Goal: Task Accomplishment & Management: Complete application form

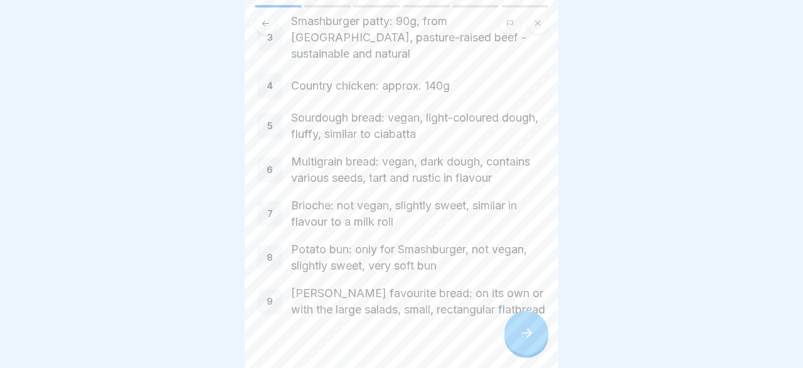
scroll to position [196, 0]
click at [529, 336] on icon at bounding box center [526, 332] width 15 height 15
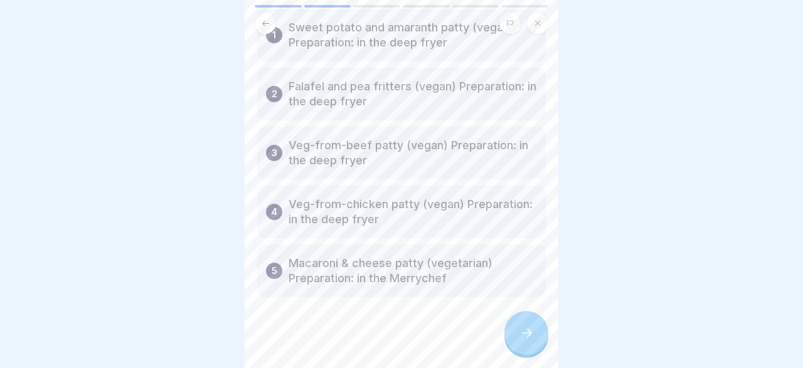
scroll to position [83, 0]
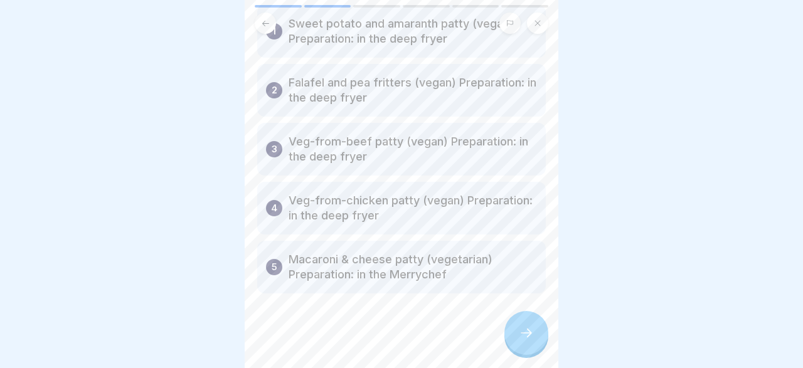
click at [529, 331] on icon at bounding box center [526, 332] width 15 height 15
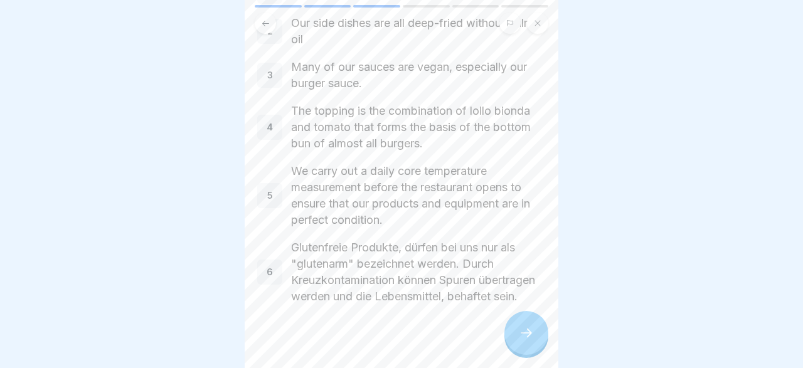
scroll to position [120, 0]
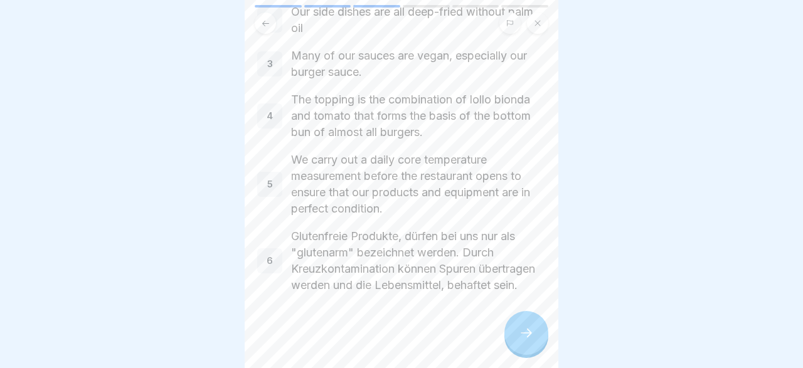
click at [534, 327] on div at bounding box center [526, 333] width 44 height 44
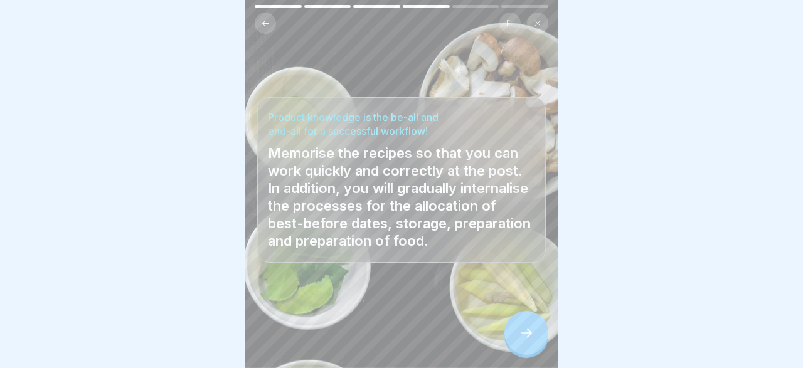
click at [526, 335] on icon at bounding box center [526, 332] width 15 height 15
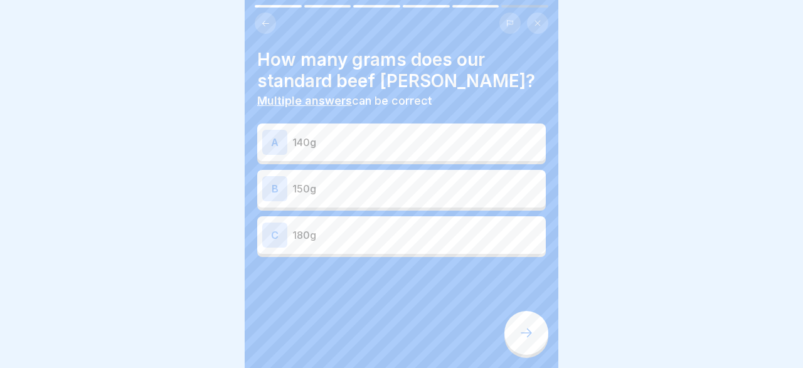
click at [329, 233] on p "180g" at bounding box center [416, 235] width 248 height 15
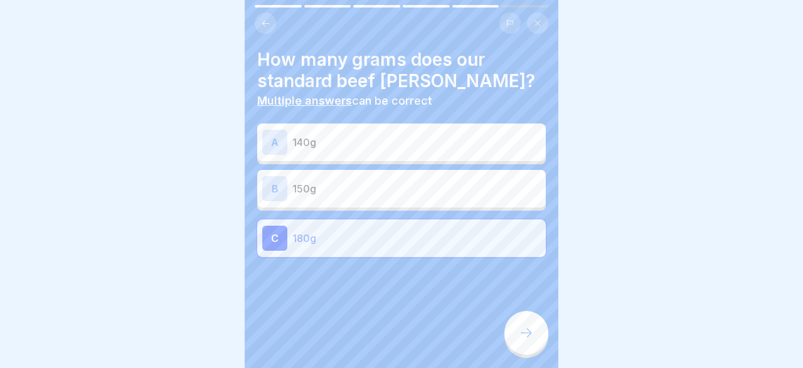
click at [527, 327] on div at bounding box center [526, 333] width 44 height 44
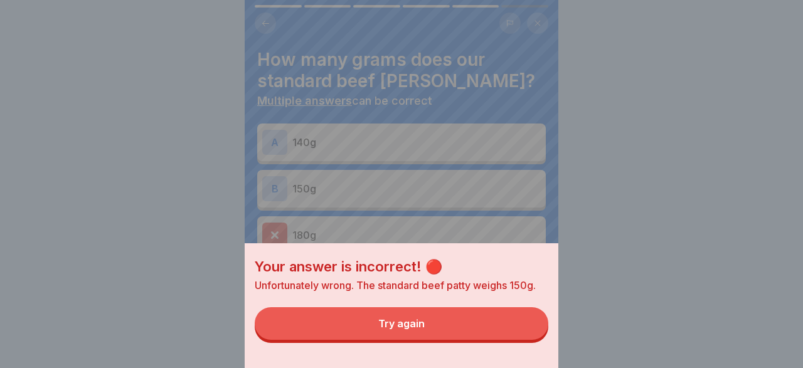
click at [452, 317] on button "Try again" at bounding box center [402, 323] width 294 height 33
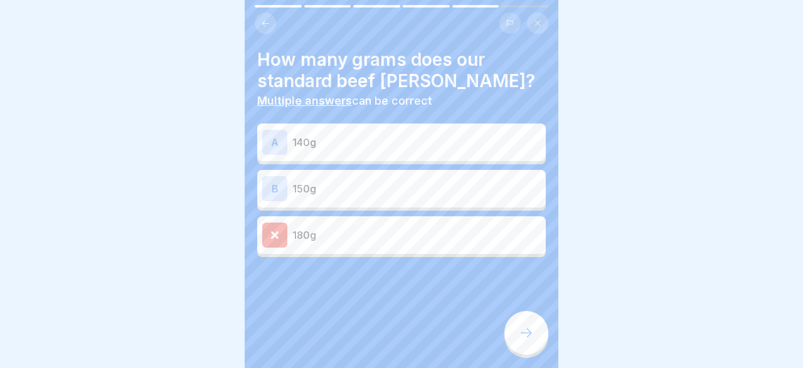
click at [354, 180] on div "B 150g" at bounding box center [401, 188] width 278 height 25
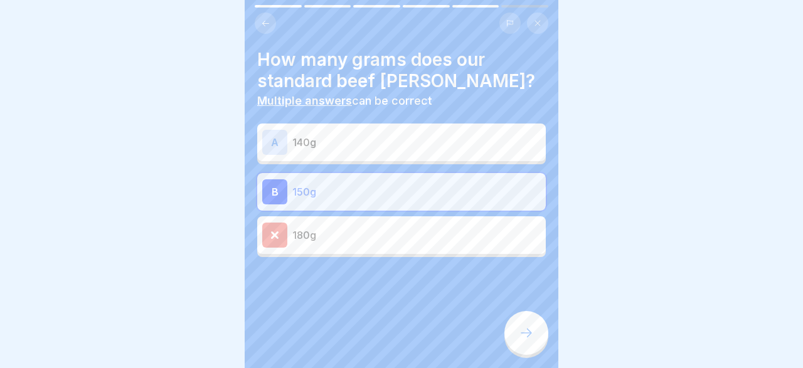
click at [529, 332] on icon at bounding box center [526, 332] width 15 height 15
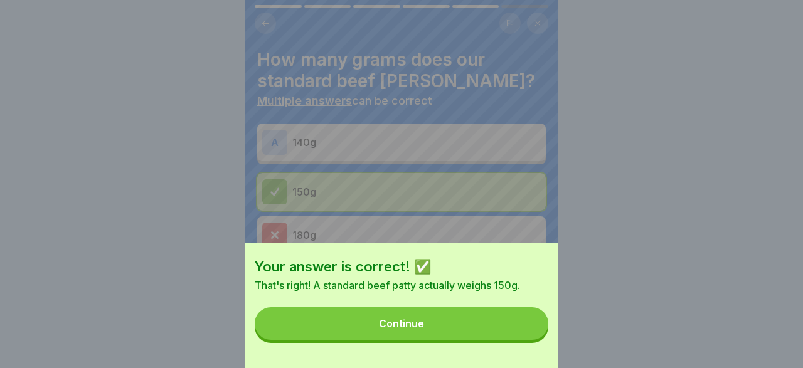
click at [487, 324] on button "Continue" at bounding box center [402, 323] width 294 height 33
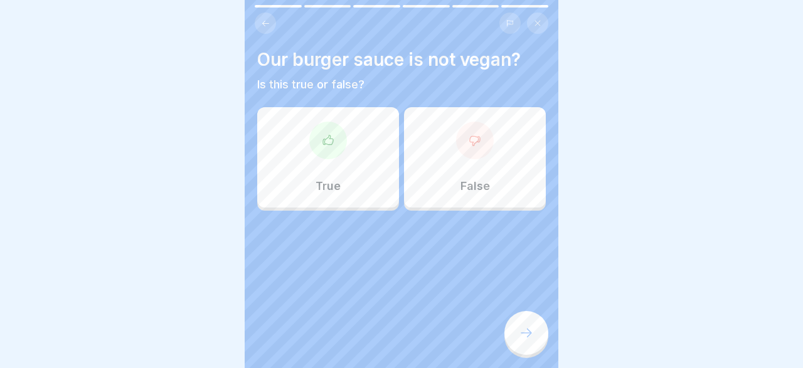
click at [443, 152] on div "False" at bounding box center [475, 157] width 142 height 100
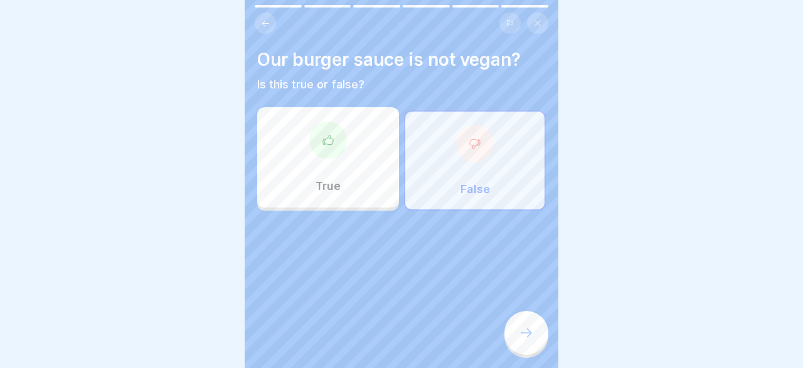
click at [530, 329] on icon at bounding box center [526, 332] width 15 height 15
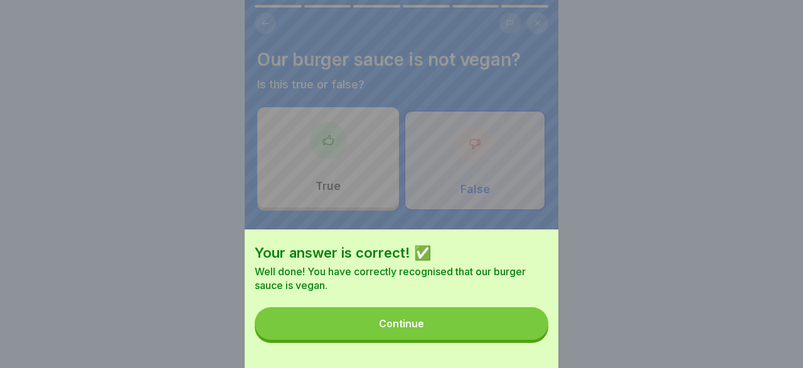
click at [481, 318] on button "Continue" at bounding box center [402, 323] width 294 height 33
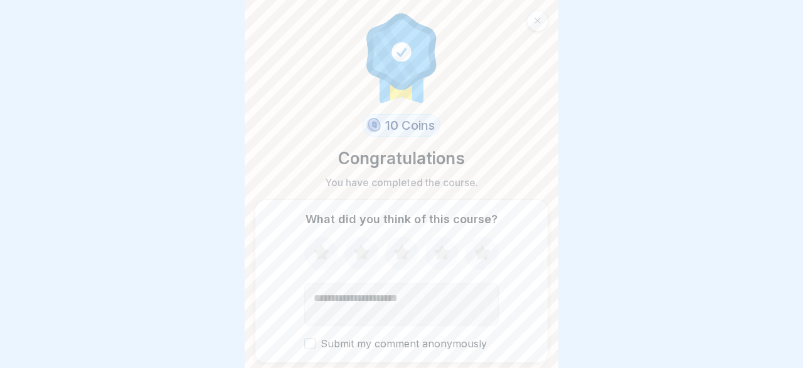
click at [325, 304] on textarea "Add comment (optional)" at bounding box center [401, 304] width 194 height 43
click at [443, 251] on icon at bounding box center [441, 253] width 16 height 16
click at [476, 251] on icon at bounding box center [481, 253] width 16 height 16
click at [399, 302] on textarea "Add comment (optional)" at bounding box center [401, 304] width 194 height 43
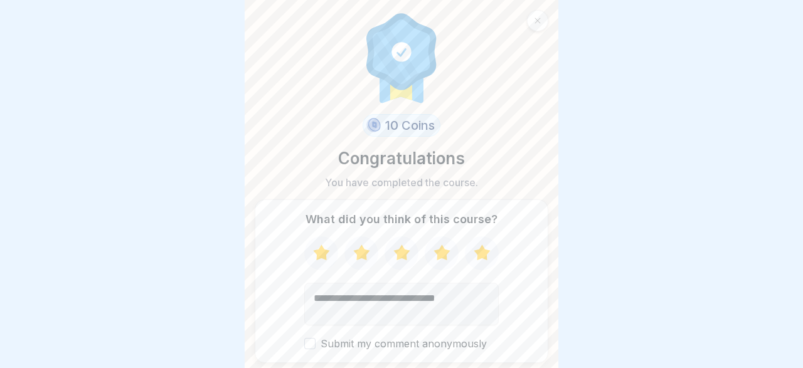
type textarea "**********"
click at [307, 345] on button "Submit my comment anonymously" at bounding box center [309, 343] width 11 height 11
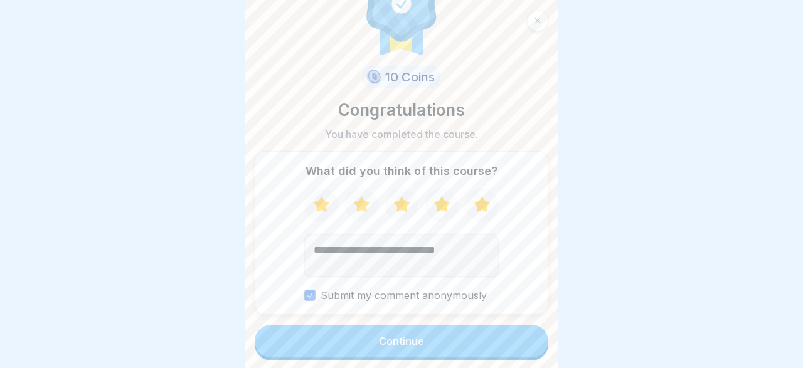
scroll to position [49, 0]
click at [431, 335] on button "Continue" at bounding box center [402, 340] width 294 height 33
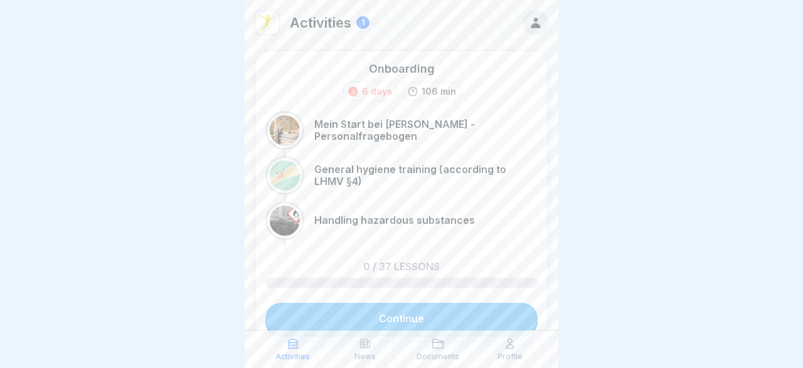
click at [433, 315] on link "Continue" at bounding box center [401, 318] width 272 height 31
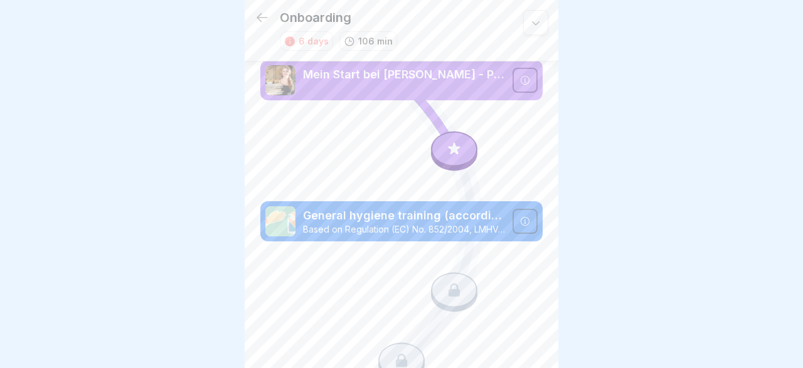
click at [532, 26] on icon at bounding box center [535, 22] width 13 height 13
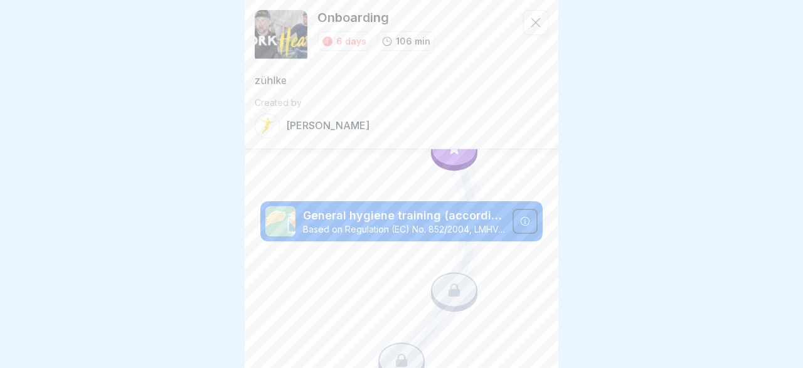
click at [580, 75] on div at bounding box center [401, 184] width 803 height 368
click at [535, 21] on icon at bounding box center [535, 22] width 13 height 13
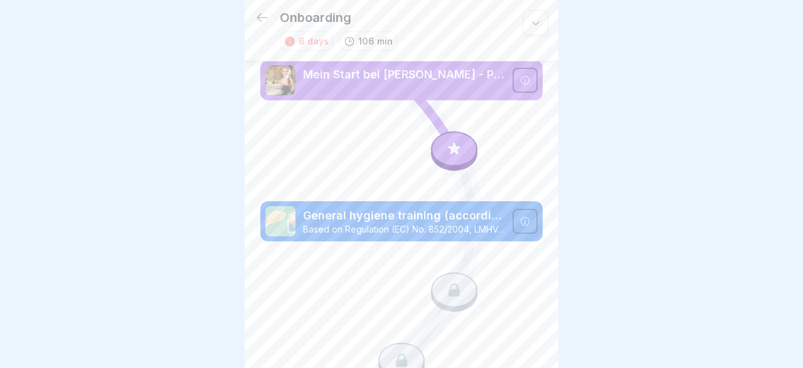
click at [459, 146] on icon at bounding box center [454, 148] width 16 height 16
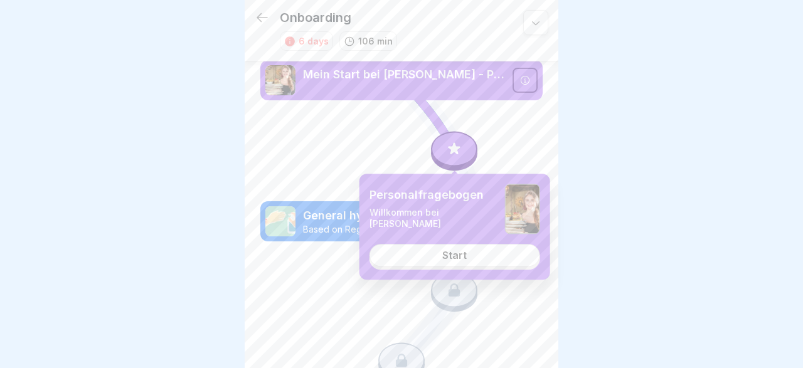
click at [455, 251] on div "Start" at bounding box center [454, 255] width 24 height 11
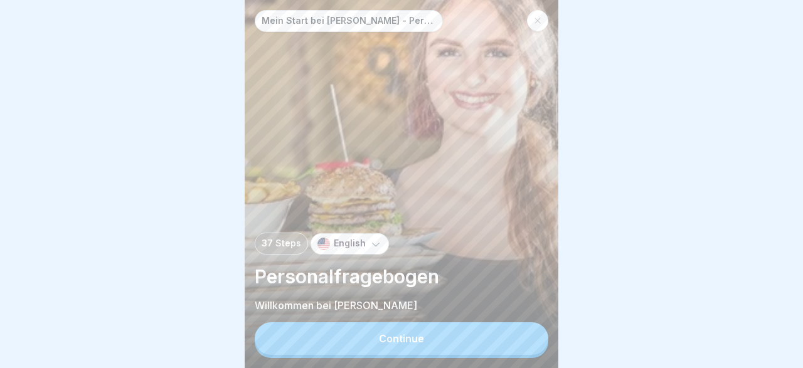
click at [427, 338] on button "Continue" at bounding box center [402, 338] width 294 height 33
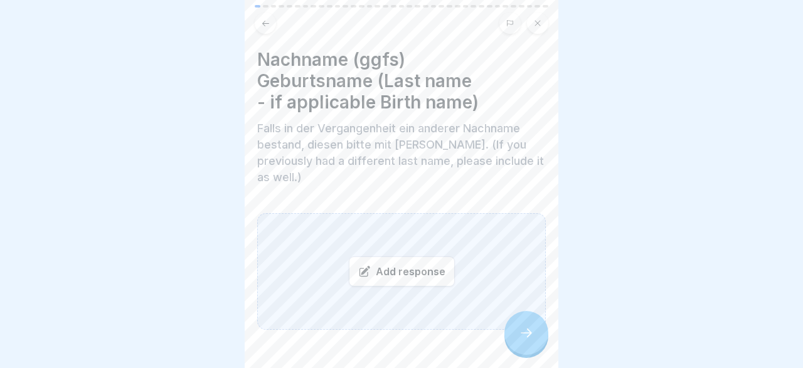
click at [381, 257] on div "Add response" at bounding box center [402, 272] width 106 height 30
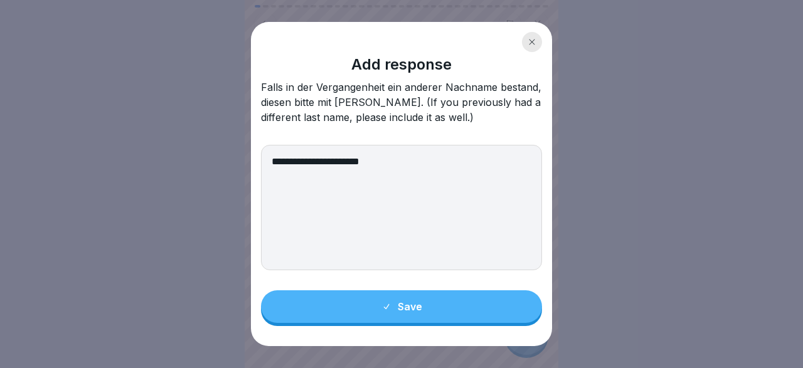
type textarea "**********"
click at [534, 43] on icon at bounding box center [532, 42] width 8 height 8
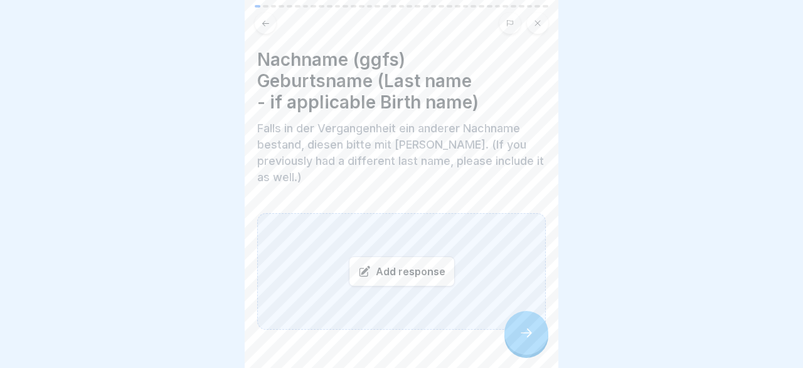
click at [418, 257] on div "Add response" at bounding box center [402, 272] width 106 height 30
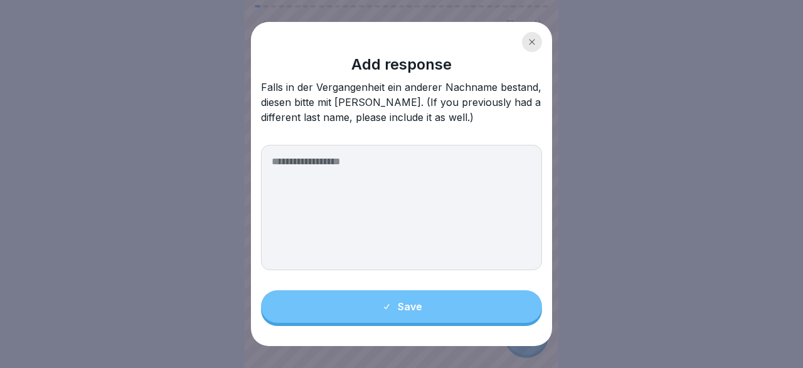
click at [364, 165] on textarea at bounding box center [401, 207] width 281 height 125
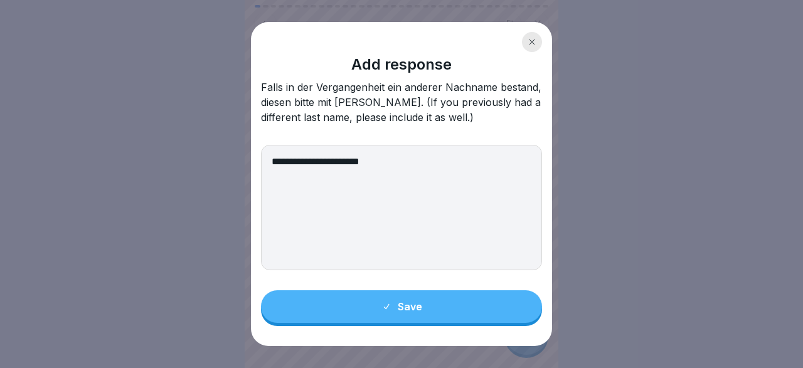
type textarea "**********"
click at [393, 307] on div "Save" at bounding box center [401, 306] width 41 height 11
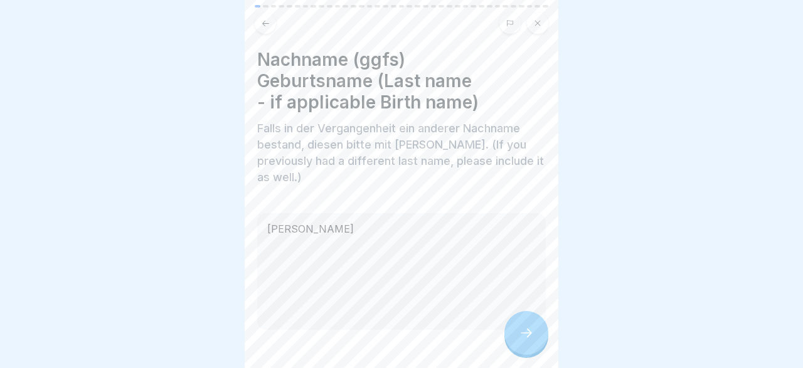
click at [531, 333] on icon at bounding box center [526, 332] width 15 height 15
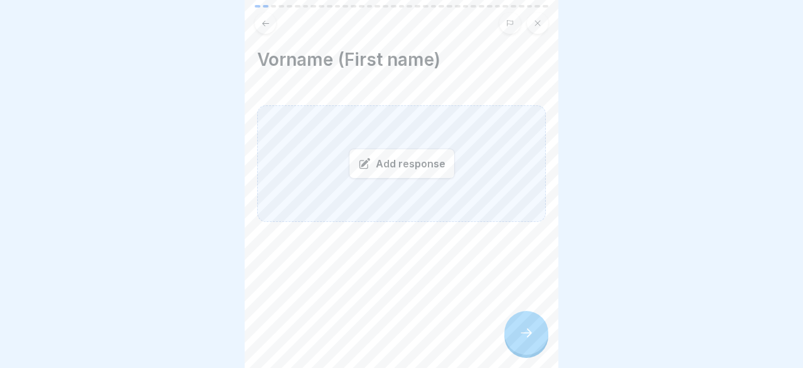
click at [412, 169] on div "Add response" at bounding box center [402, 164] width 106 height 30
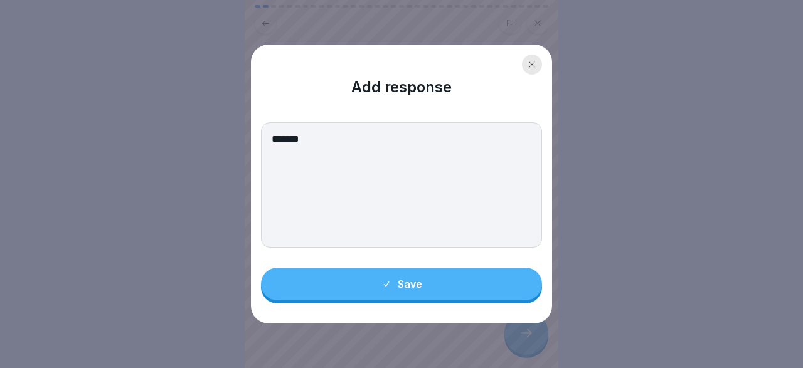
type textarea "*******"
click at [406, 279] on button "Save" at bounding box center [401, 284] width 281 height 33
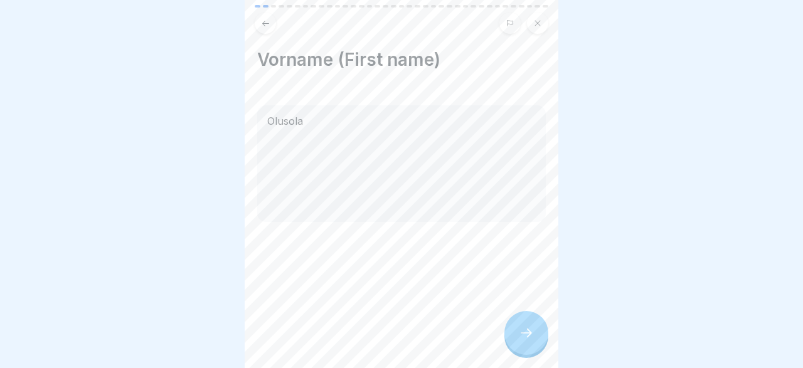
click at [532, 332] on icon at bounding box center [526, 332] width 15 height 15
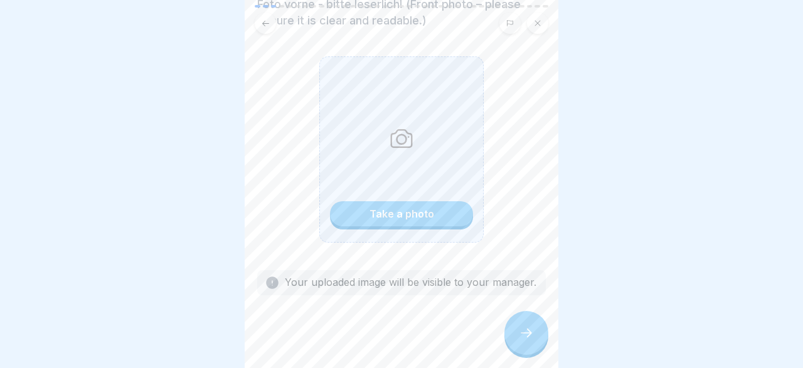
scroll to position [147, 0]
click at [379, 208] on div "Take a photo" at bounding box center [401, 211] width 65 height 11
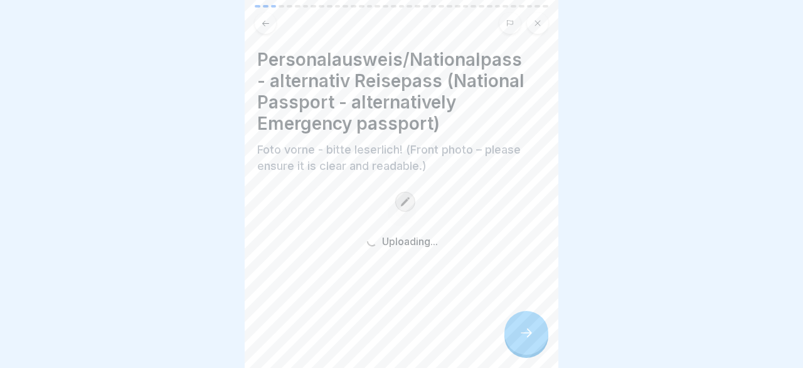
scroll to position [0, 0]
click at [262, 24] on icon at bounding box center [265, 23] width 9 height 9
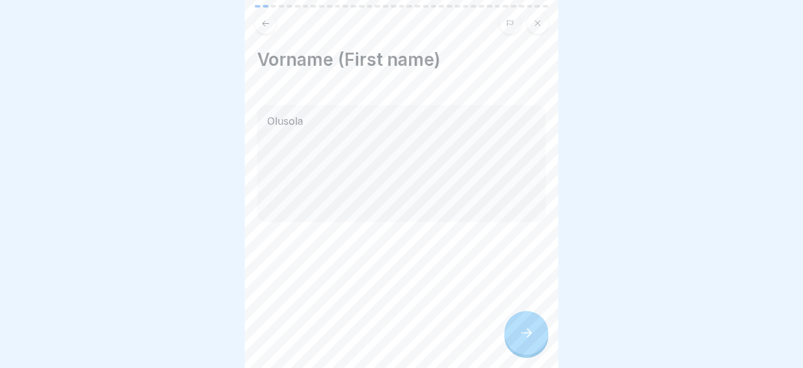
click at [527, 338] on icon at bounding box center [526, 332] width 15 height 15
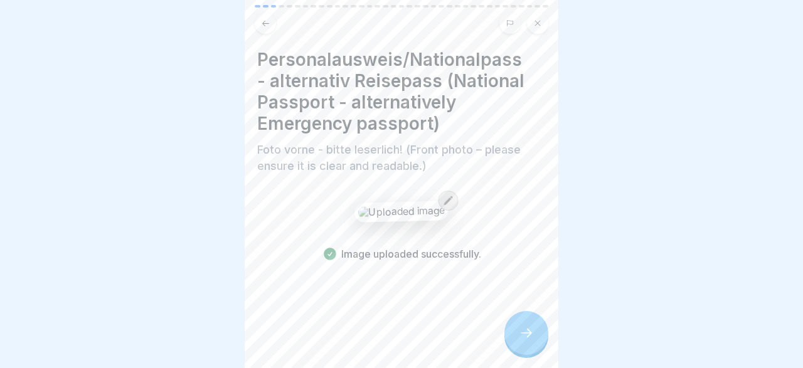
click at [537, 22] on icon at bounding box center [538, 23] width 8 height 8
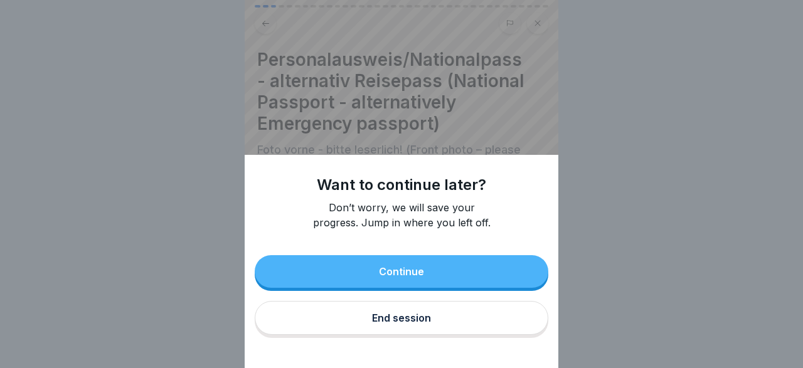
click at [477, 266] on button "Continue" at bounding box center [402, 271] width 294 height 33
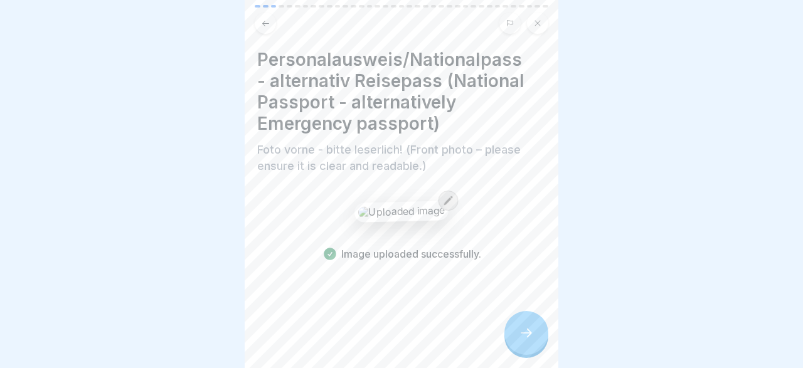
click at [428, 210] on img at bounding box center [401, 211] width 87 height 14
click at [443, 198] on icon at bounding box center [448, 201] width 10 height 10
click at [509, 19] on button at bounding box center [509, 23] width 21 height 21
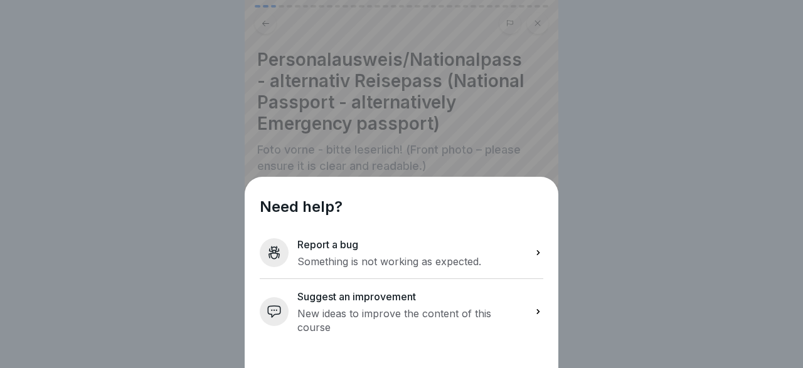
click at [595, 235] on div "Need help? Report a bug Something is not working as expected. Suggest an improv…" at bounding box center [401, 184] width 803 height 368
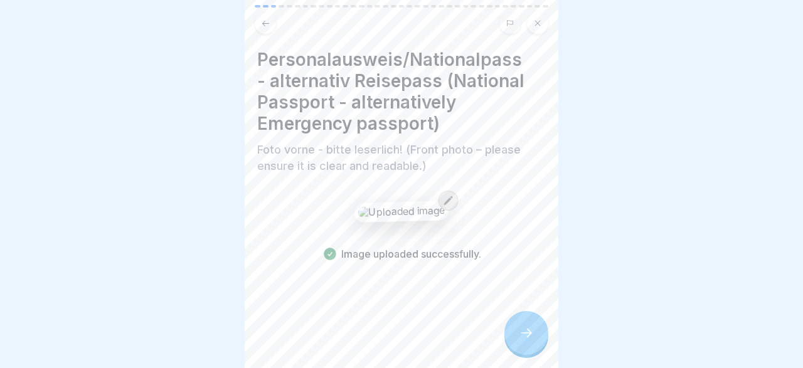
click at [271, 6] on div at bounding box center [274, 6] width 6 height 3
click at [271, 4] on div "Personalausweis/Nationalpass - alternativ Reisepass (National Passport - altern…" at bounding box center [402, 184] width 314 height 368
drag, startPoint x: 263, startPoint y: 8, endPoint x: 264, endPoint y: 24, distance: 16.4
click at [264, 24] on div at bounding box center [402, 19] width 314 height 29
click at [264, 24] on icon at bounding box center [265, 23] width 9 height 9
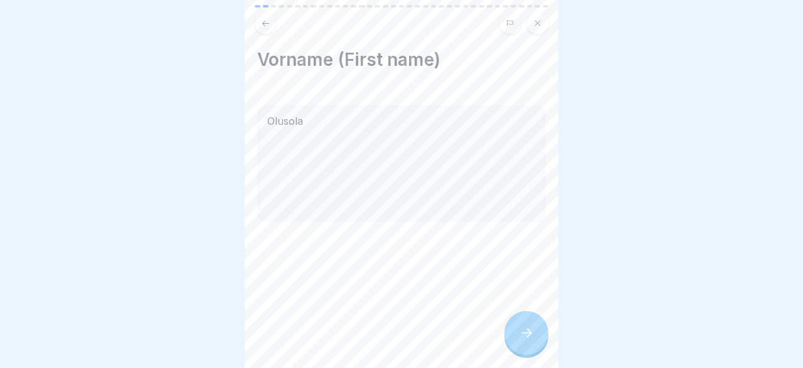
click at [264, 24] on icon at bounding box center [265, 23] width 9 height 9
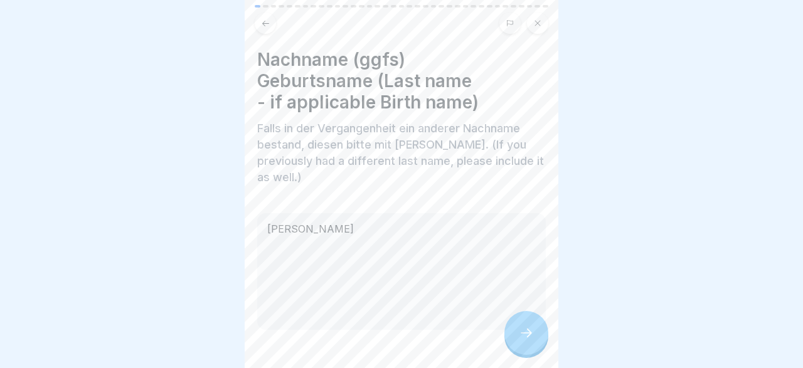
click at [264, 24] on icon at bounding box center [265, 23] width 9 height 9
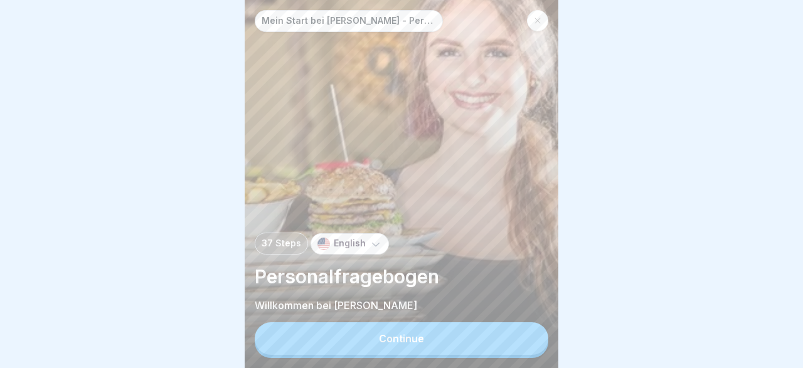
click at [456, 354] on button "Continue" at bounding box center [402, 338] width 294 height 33
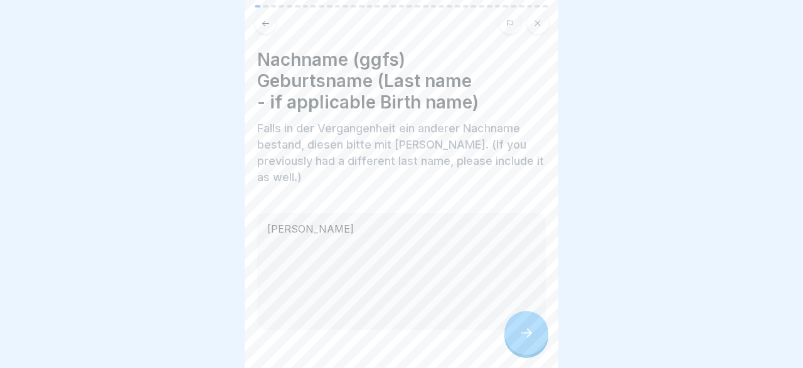
click at [536, 332] on div at bounding box center [526, 333] width 44 height 44
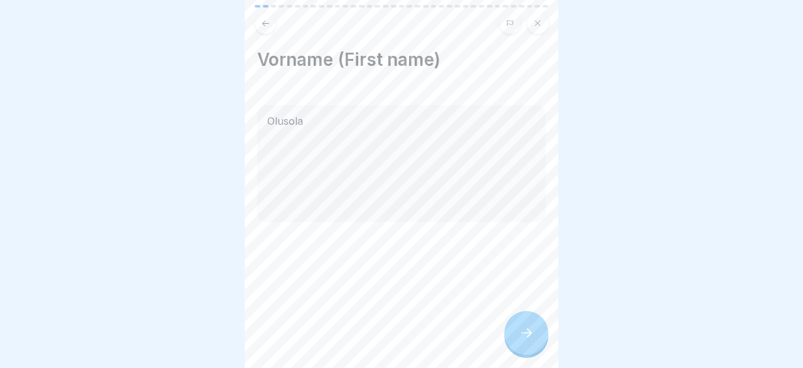
click at [536, 332] on div at bounding box center [526, 333] width 44 height 44
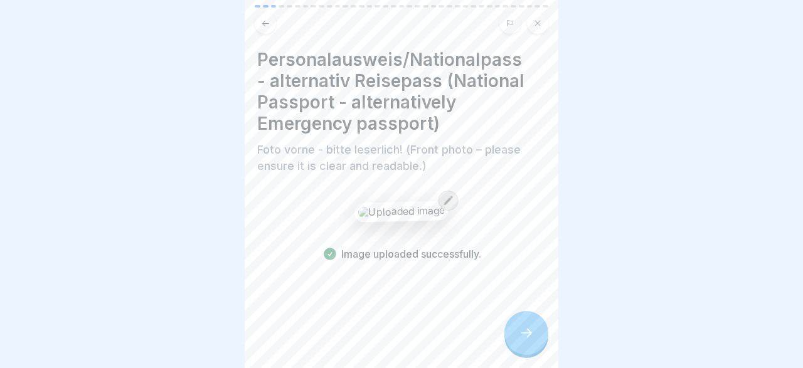
click at [536, 332] on div at bounding box center [526, 333] width 44 height 44
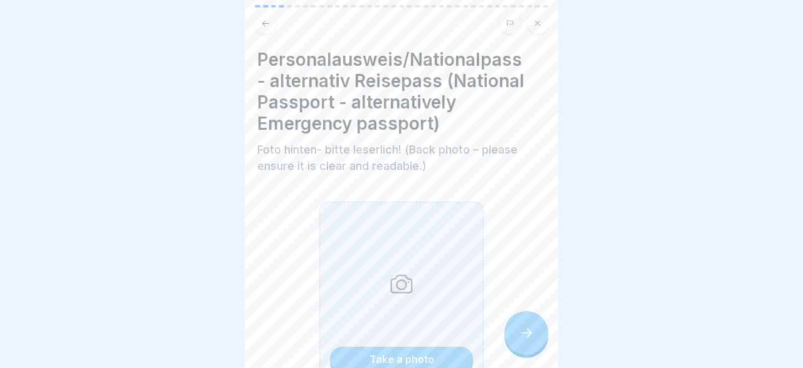
click at [413, 352] on button "Take a photo" at bounding box center [401, 359] width 143 height 25
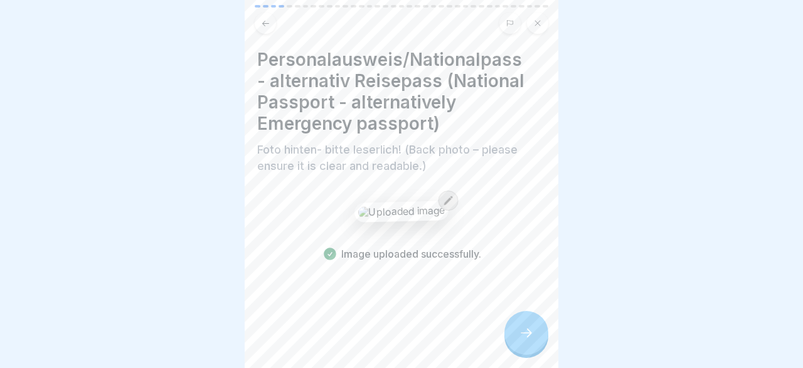
click at [260, 19] on button at bounding box center [265, 23] width 21 height 21
click at [443, 201] on icon at bounding box center [448, 201] width 10 height 10
click at [521, 334] on icon at bounding box center [526, 332] width 15 height 15
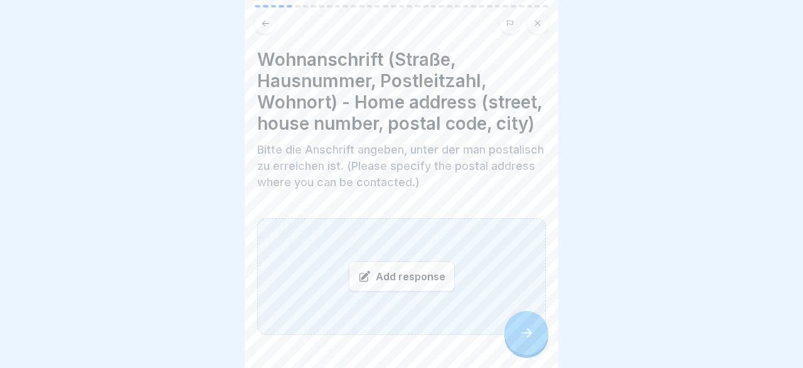
click at [378, 272] on div "Add response" at bounding box center [402, 277] width 106 height 30
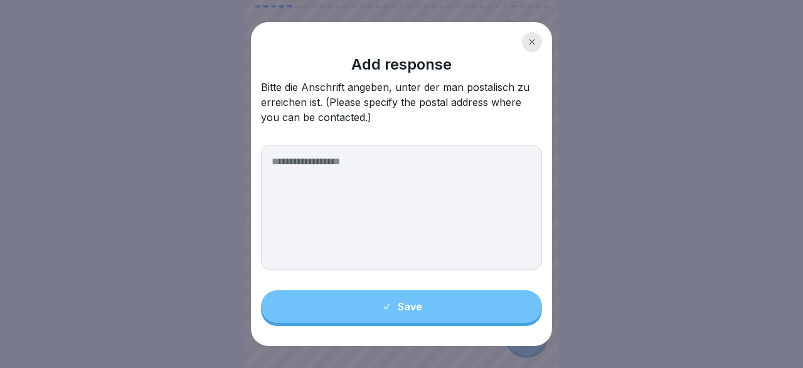
click at [342, 184] on textarea at bounding box center [401, 207] width 281 height 125
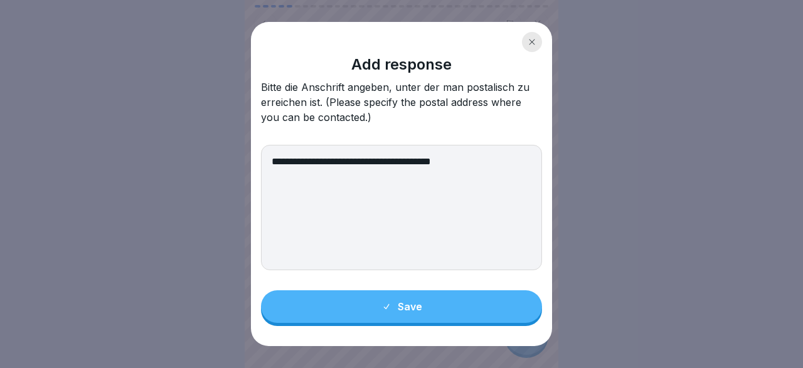
type textarea "**********"
click at [415, 310] on div "Save" at bounding box center [401, 306] width 41 height 11
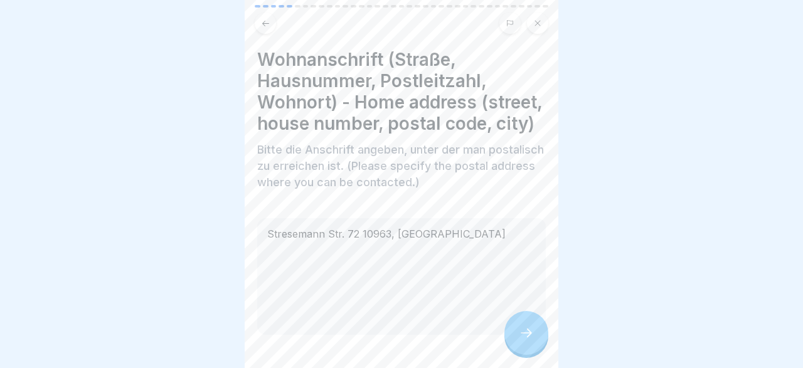
click at [520, 331] on icon at bounding box center [526, 332] width 15 height 15
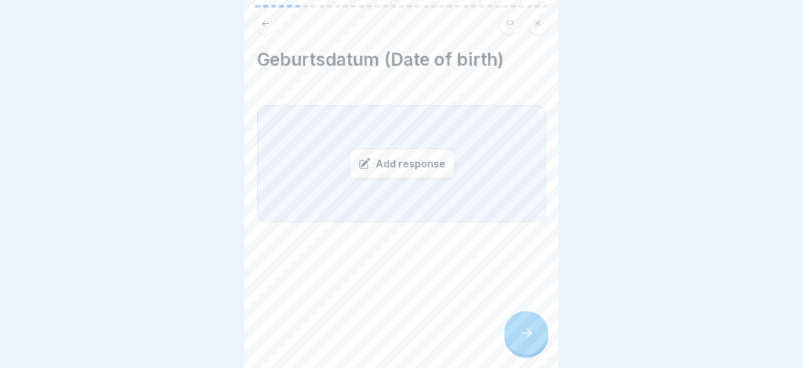
click at [265, 21] on icon at bounding box center [265, 23] width 9 height 9
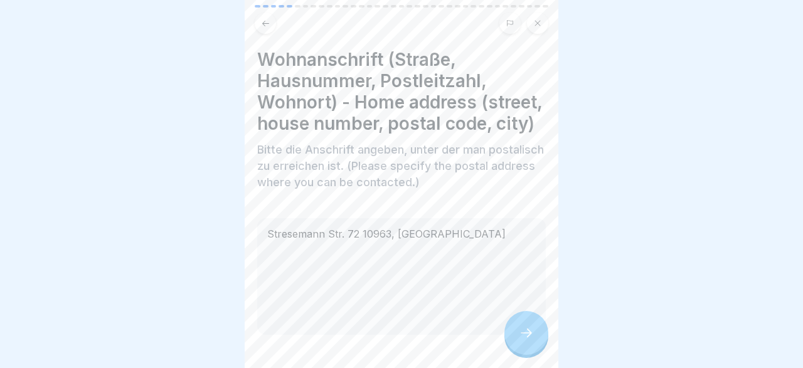
click at [265, 21] on icon at bounding box center [265, 23] width 9 height 9
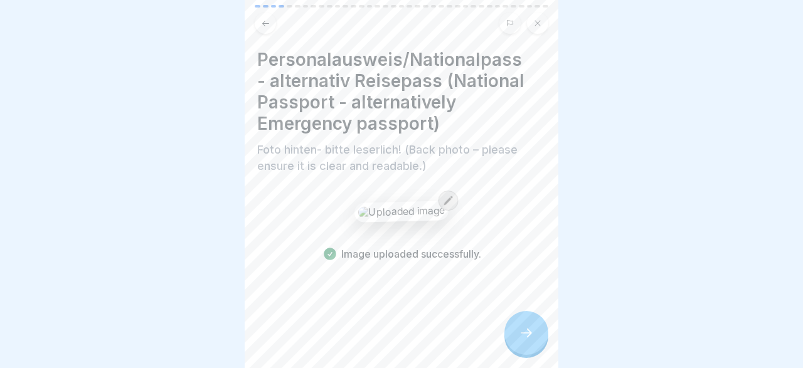
click at [516, 332] on div at bounding box center [526, 333] width 44 height 44
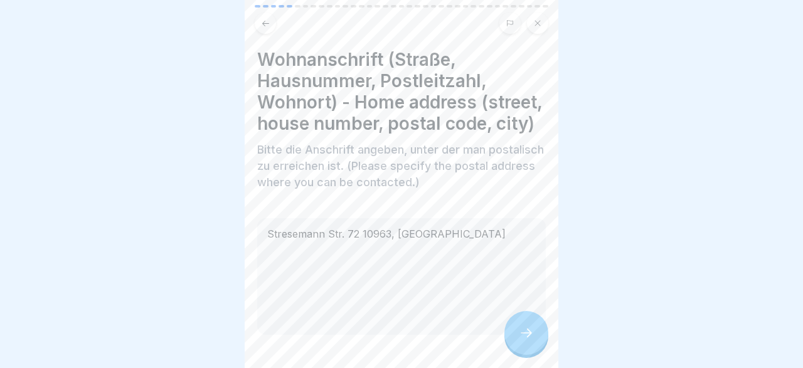
click at [468, 230] on div "Stresemann Str. 72 10963, [GEOGRAPHIC_DATA]" at bounding box center [401, 276] width 288 height 117
click at [534, 23] on icon at bounding box center [538, 23] width 8 height 8
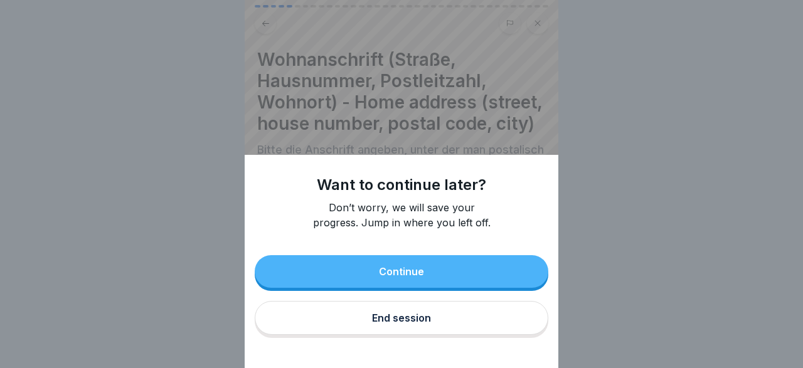
click at [447, 266] on button "Continue" at bounding box center [402, 271] width 294 height 33
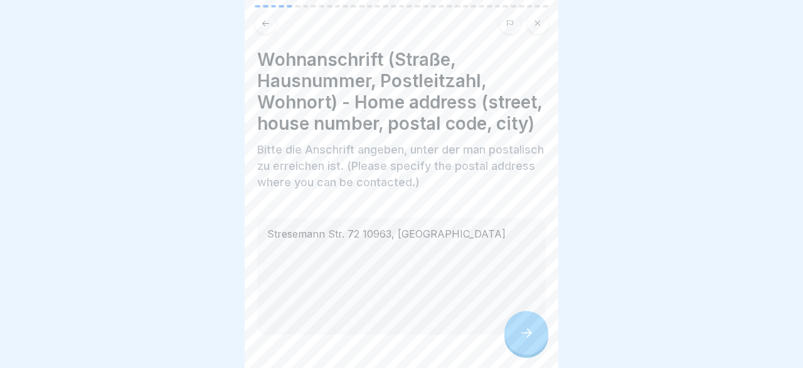
click at [403, 231] on div "Stresemann Str. 72 10963, [GEOGRAPHIC_DATA]" at bounding box center [401, 276] width 288 height 117
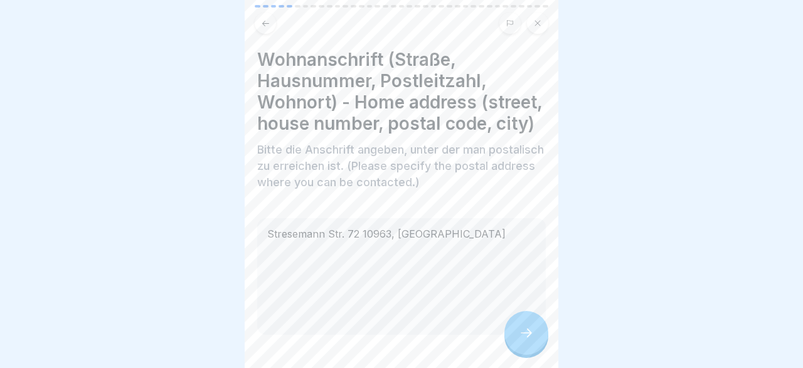
click at [539, 338] on div at bounding box center [526, 333] width 44 height 44
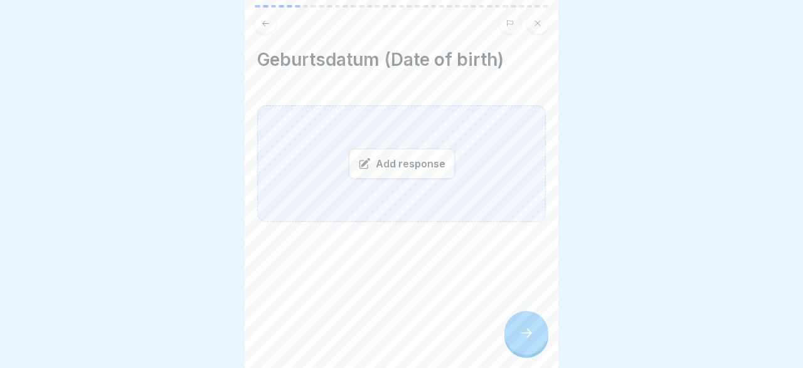
click at [421, 167] on div "Add response" at bounding box center [402, 164] width 106 height 30
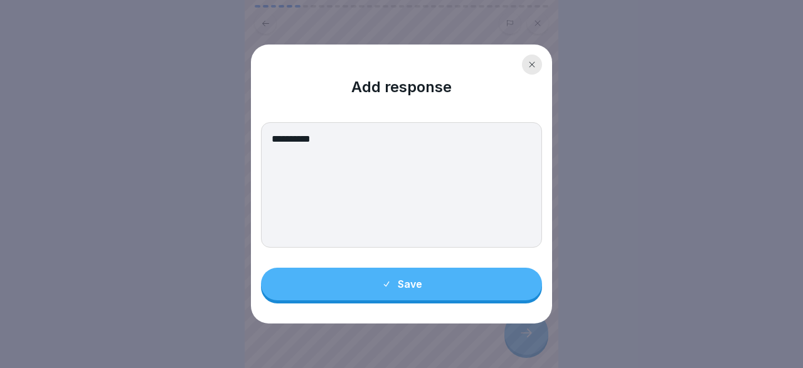
type textarea "**********"
click at [390, 272] on button "Save" at bounding box center [401, 284] width 281 height 33
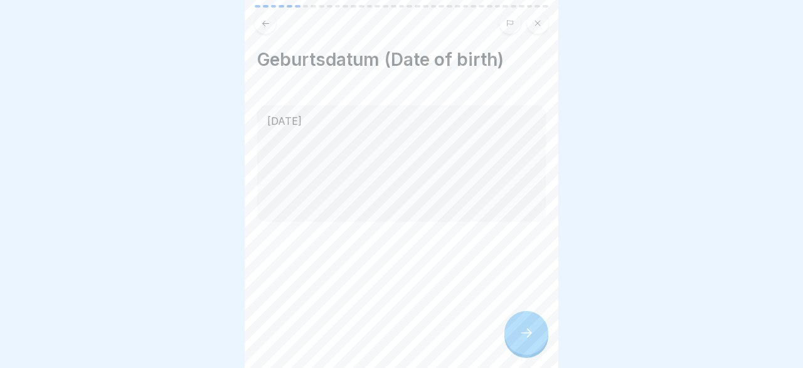
click at [262, 20] on icon at bounding box center [265, 23] width 9 height 9
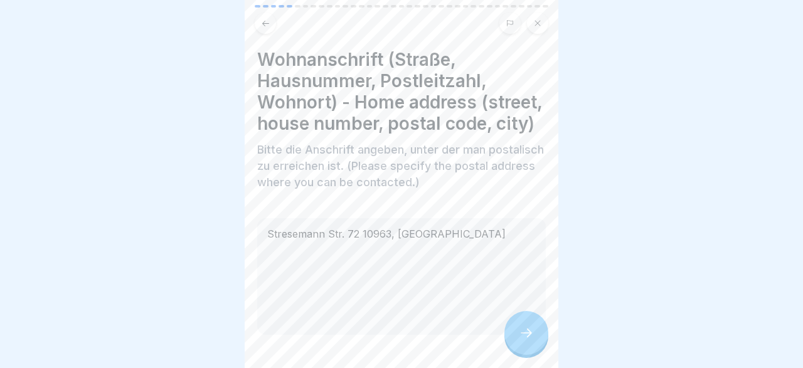
click at [374, 167] on p "Bitte die Anschrift angeben, unter der man postalisch zu erreichen ist. (Please…" at bounding box center [401, 166] width 288 height 49
click at [319, 154] on p "Bitte die Anschrift angeben, unter der man postalisch zu erreichen ist. (Please…" at bounding box center [401, 166] width 288 height 49
click at [359, 232] on div "Stresemann Str. 72 10963, [GEOGRAPHIC_DATA]" at bounding box center [401, 276] width 288 height 117
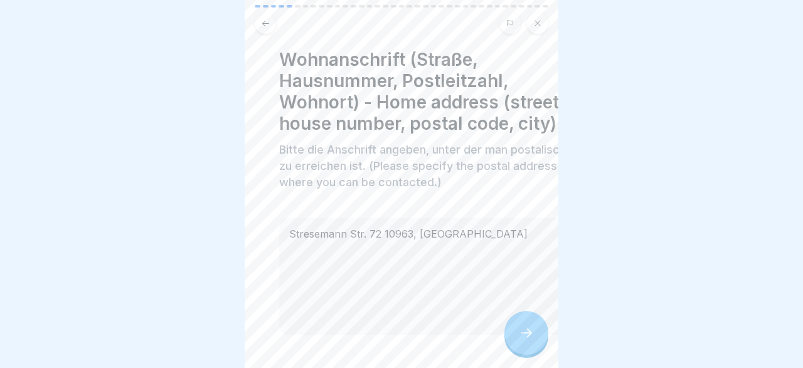
click at [396, 243] on div "Stresemann Str. 72 10963, [GEOGRAPHIC_DATA]" at bounding box center [423, 276] width 288 height 117
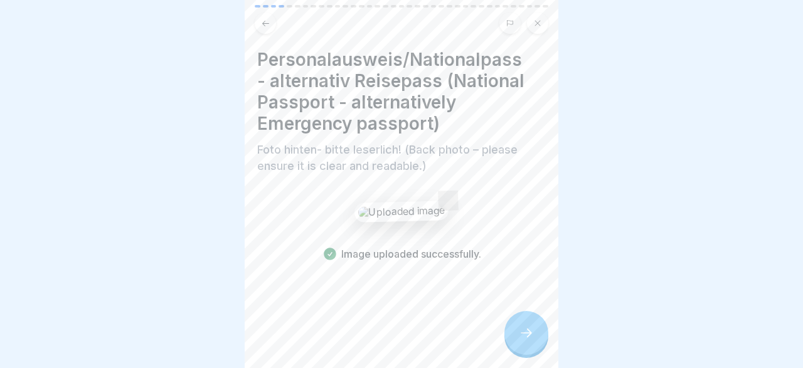
click at [396, 243] on div "Image uploaded successfully." at bounding box center [401, 232] width 288 height 60
click at [450, 283] on div at bounding box center [401, 299] width 288 height 75
click at [519, 324] on div at bounding box center [526, 333] width 44 height 44
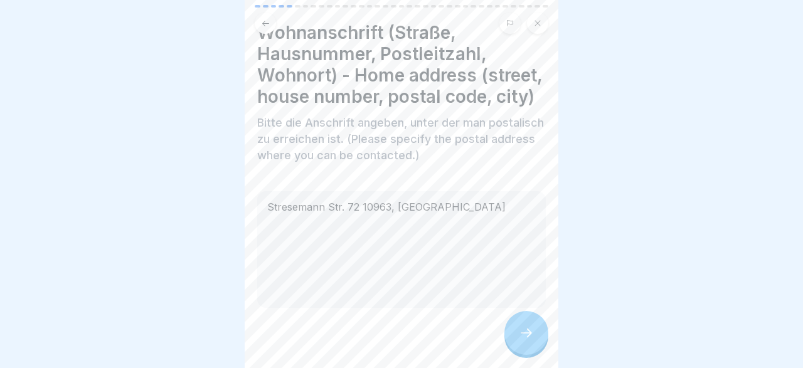
scroll to position [41, 0]
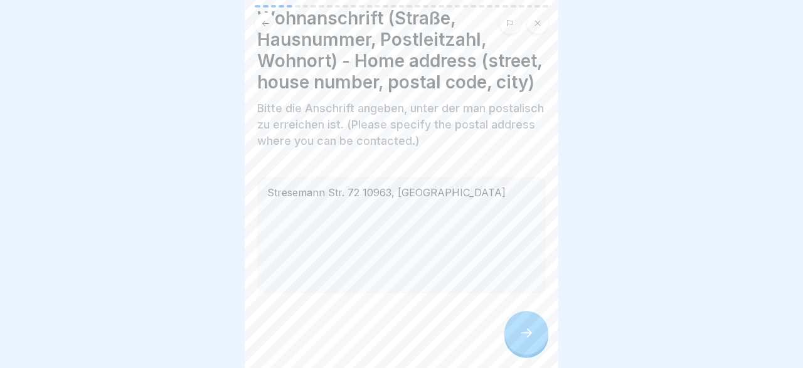
click at [476, 225] on div "Stresemann Str. 72 10963, [GEOGRAPHIC_DATA]" at bounding box center [401, 235] width 288 height 117
click at [470, 193] on div "Stresemann Str. 72 10963, [GEOGRAPHIC_DATA]" at bounding box center [401, 235] width 288 height 117
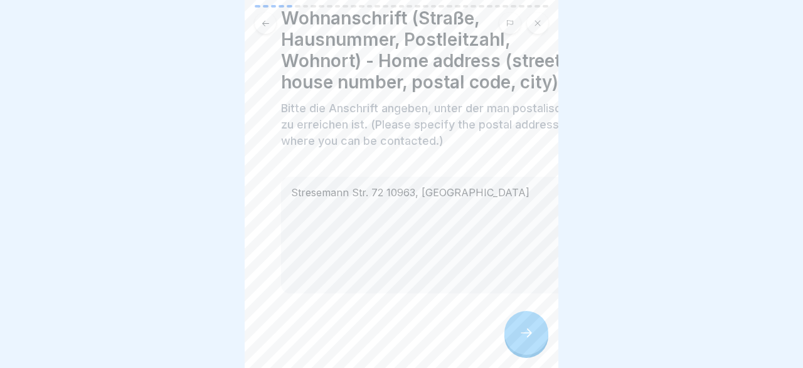
click at [489, 296] on div "Wohnanschrift (Straße, Hausnummer, Postleitzahl, Wohnort) - Home address (stree…" at bounding box center [425, 184] width 314 height 368
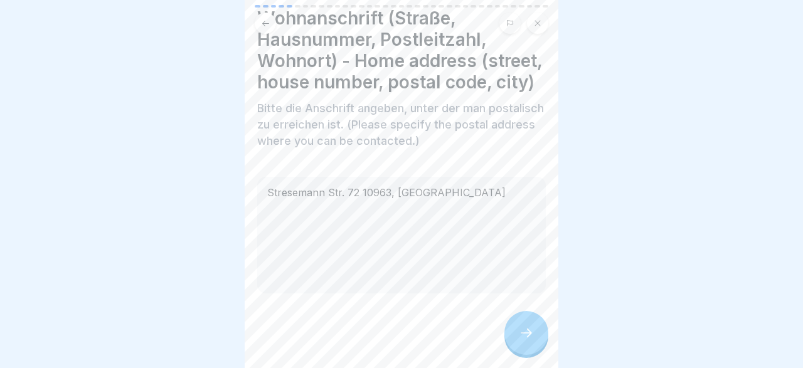
click at [520, 328] on icon at bounding box center [526, 332] width 15 height 15
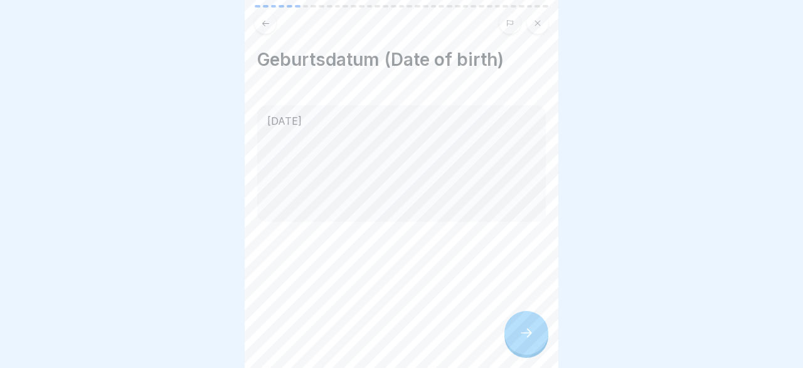
click at [520, 328] on icon at bounding box center [526, 332] width 15 height 15
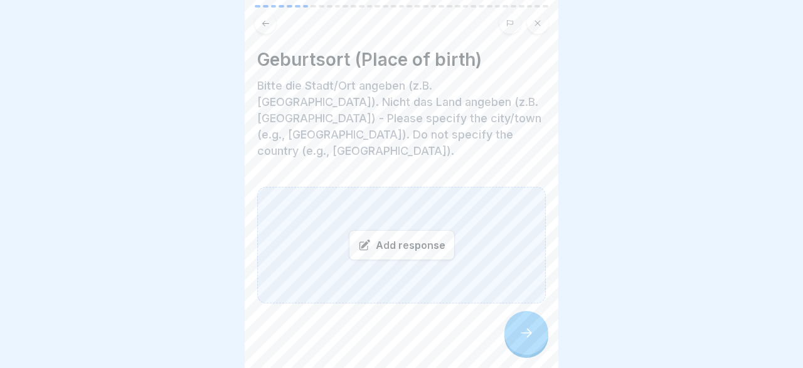
click at [371, 230] on div "Add response" at bounding box center [402, 245] width 106 height 30
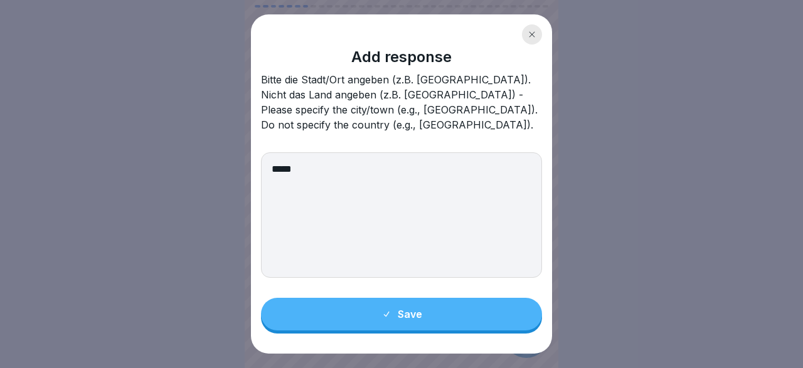
type textarea "*****"
click at [422, 298] on button "Save" at bounding box center [401, 314] width 281 height 33
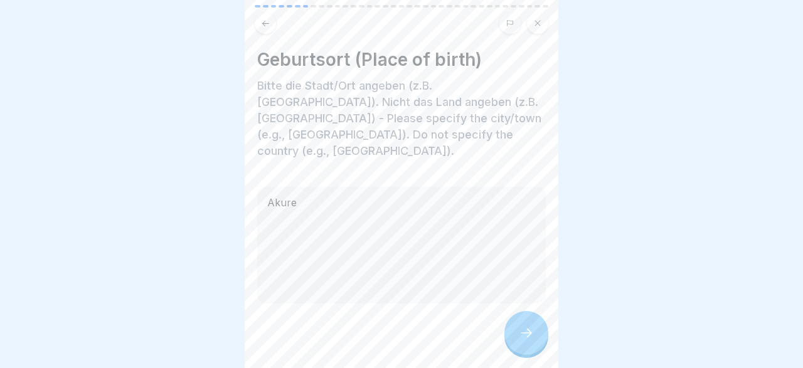
click at [532, 331] on icon at bounding box center [526, 332] width 15 height 15
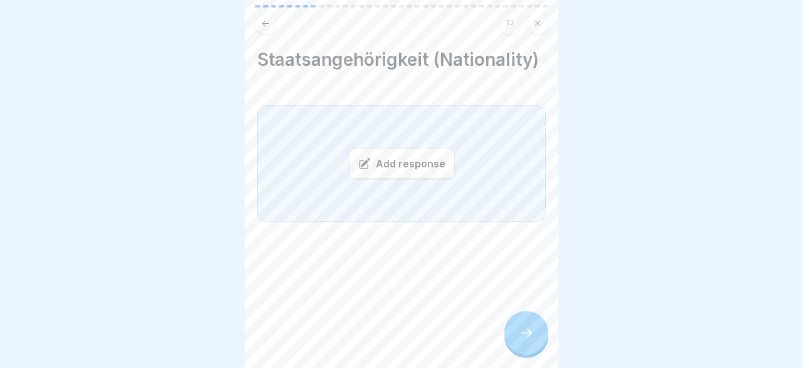
click at [411, 163] on div "Add response" at bounding box center [402, 164] width 106 height 30
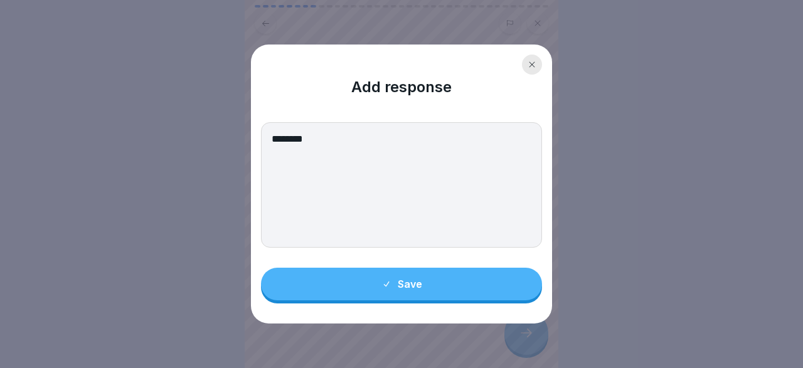
type textarea "********"
click at [420, 285] on div "Save" at bounding box center [401, 283] width 41 height 11
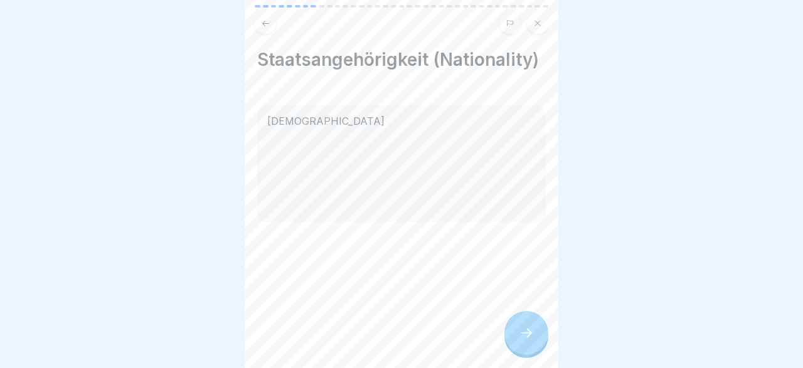
click at [517, 332] on div at bounding box center [526, 333] width 44 height 44
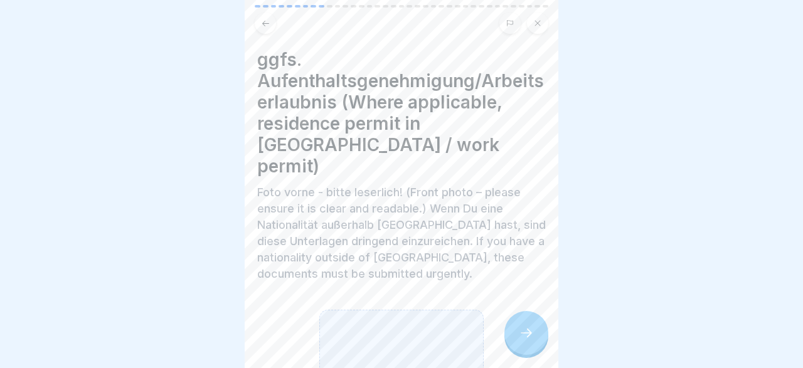
click at [527, 332] on icon at bounding box center [526, 332] width 15 height 15
click at [265, 22] on icon at bounding box center [265, 23] width 9 height 9
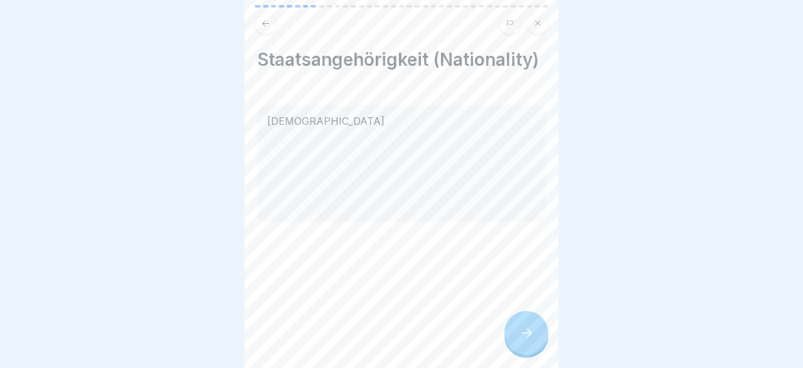
click at [265, 22] on icon at bounding box center [265, 23] width 9 height 9
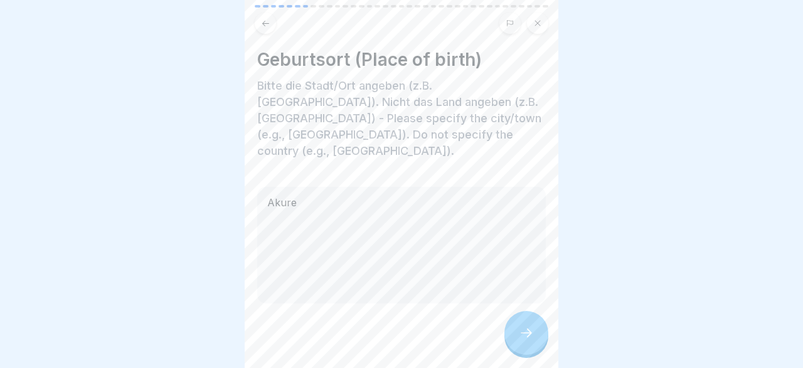
click at [265, 22] on icon at bounding box center [265, 23] width 9 height 9
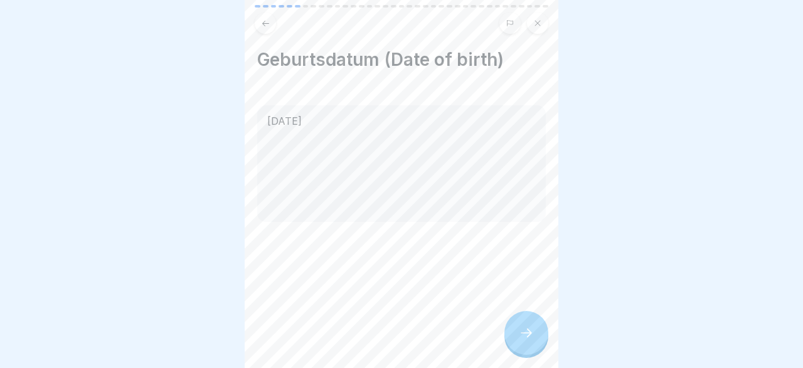
click at [265, 22] on icon at bounding box center [265, 23] width 9 height 9
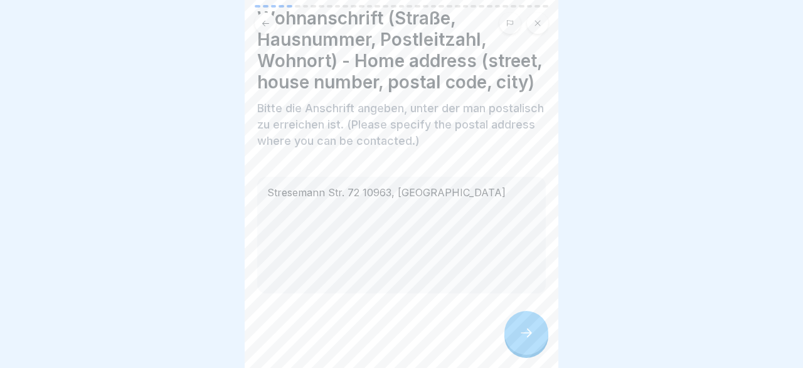
click at [265, 22] on icon at bounding box center [265, 23] width 9 height 9
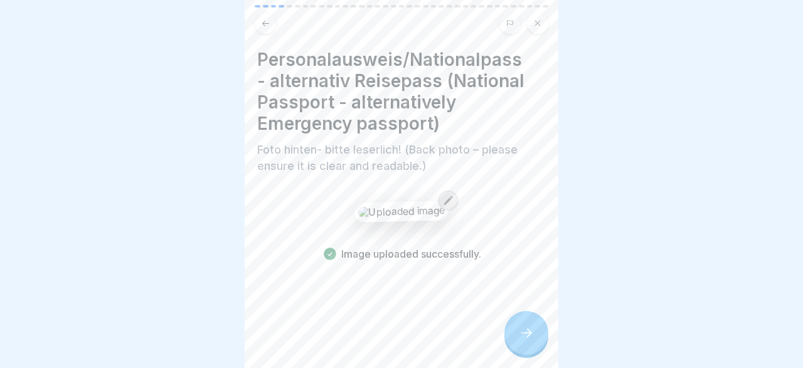
click at [265, 22] on icon at bounding box center [265, 23] width 9 height 9
click at [443, 200] on icon at bounding box center [447, 200] width 9 height 9
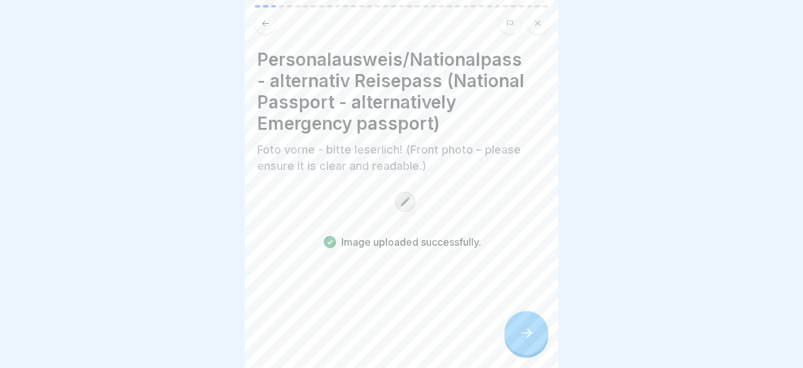
click at [410, 201] on icon at bounding box center [405, 202] width 10 height 10
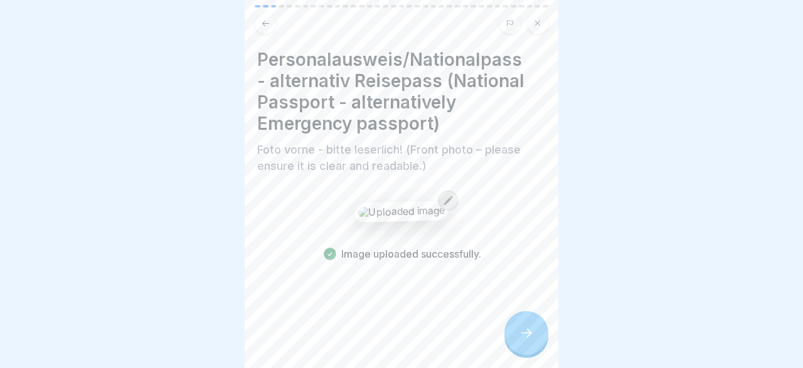
click at [443, 200] on icon at bounding box center [448, 201] width 10 height 10
click at [522, 334] on icon at bounding box center [526, 332] width 15 height 15
click at [394, 245] on div "Image uploaded successfully." at bounding box center [401, 232] width 288 height 60
click at [525, 335] on icon at bounding box center [526, 332] width 15 height 15
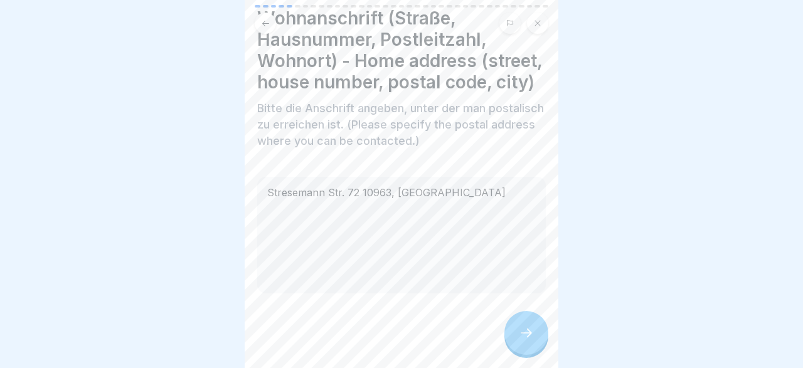
click at [460, 189] on div "Stresemann Str. 72 10963, [GEOGRAPHIC_DATA]" at bounding box center [401, 235] width 288 height 117
click at [455, 189] on div "Stresemann Str. 72 10963, [GEOGRAPHIC_DATA]" at bounding box center [401, 235] width 288 height 117
click at [420, 191] on div "Stresemann Str. 72 10963, [GEOGRAPHIC_DATA]" at bounding box center [401, 235] width 288 height 117
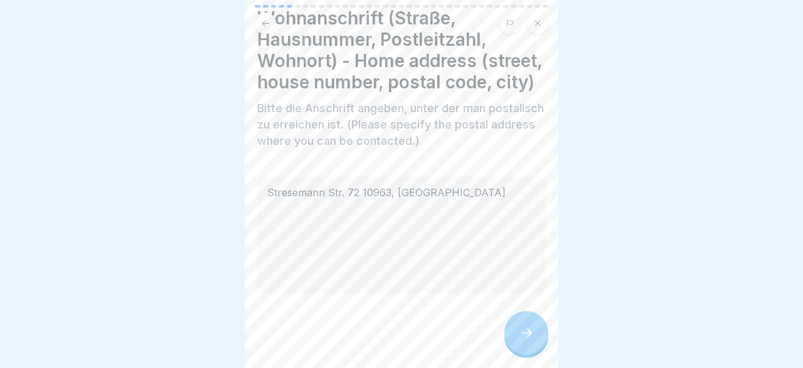
click at [420, 191] on div "Stresemann Str. 72 10963, [GEOGRAPHIC_DATA]" at bounding box center [401, 235] width 288 height 117
click at [531, 273] on div "Stresemann Str. 72 10963, [GEOGRAPHIC_DATA]" at bounding box center [401, 235] width 288 height 117
click at [529, 337] on icon at bounding box center [526, 332] width 15 height 15
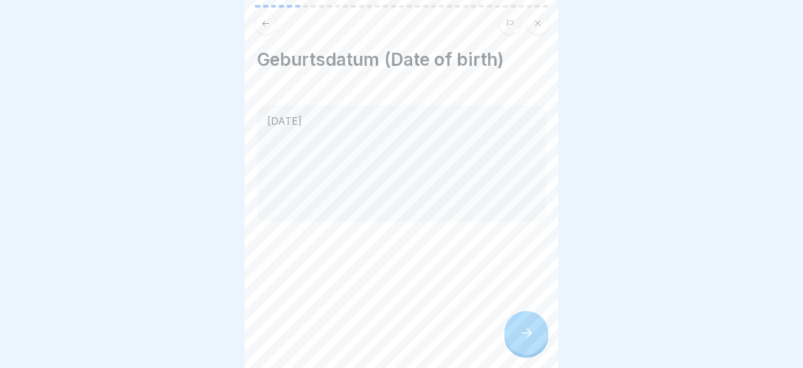
click at [529, 337] on icon at bounding box center [526, 332] width 15 height 15
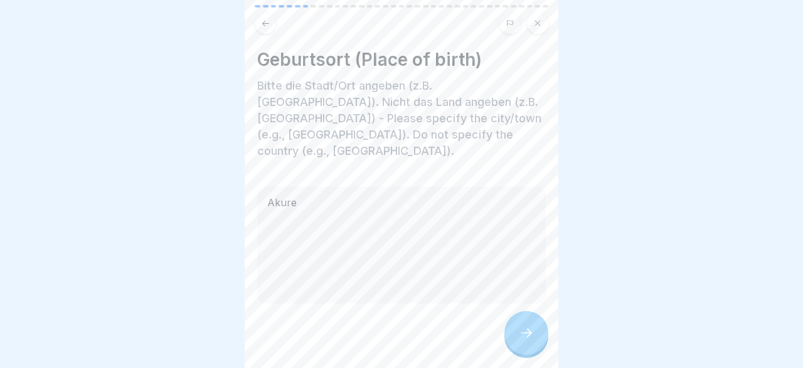
click at [529, 337] on icon at bounding box center [526, 332] width 15 height 15
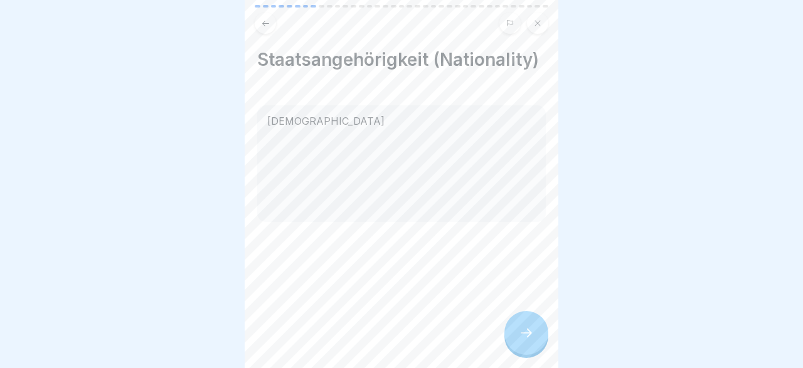
click at [529, 337] on icon at bounding box center [526, 332] width 15 height 15
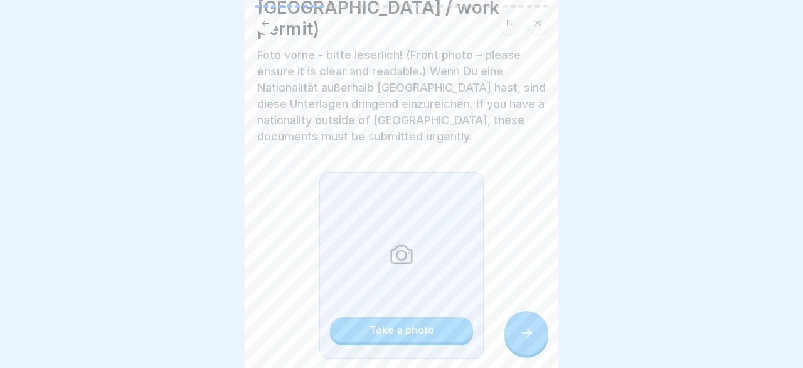
scroll to position [213, 0]
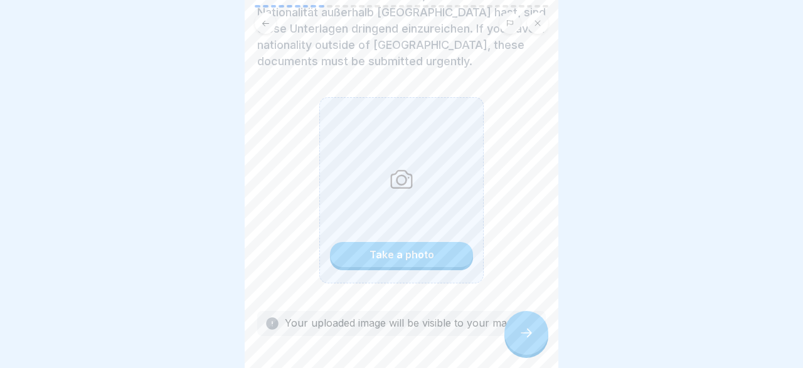
click at [389, 249] on div "Take a photo" at bounding box center [401, 254] width 65 height 11
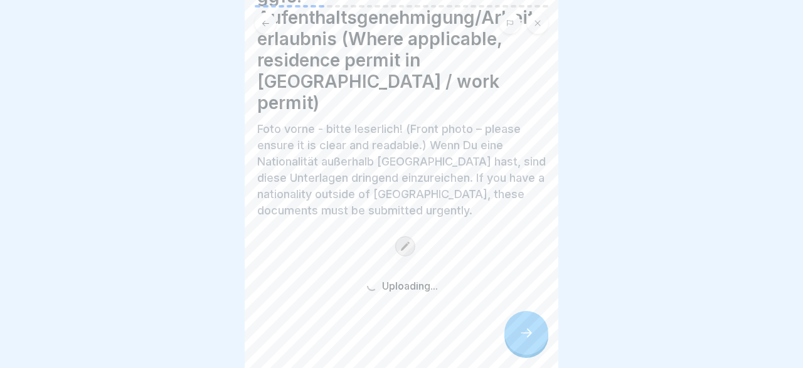
scroll to position [20, 0]
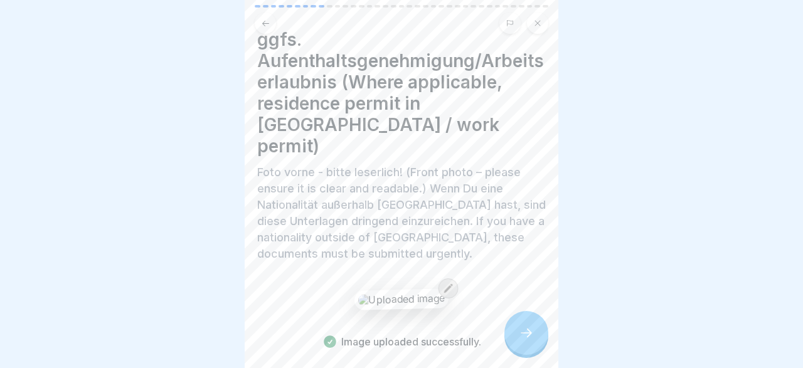
click at [533, 341] on div at bounding box center [526, 333] width 44 height 44
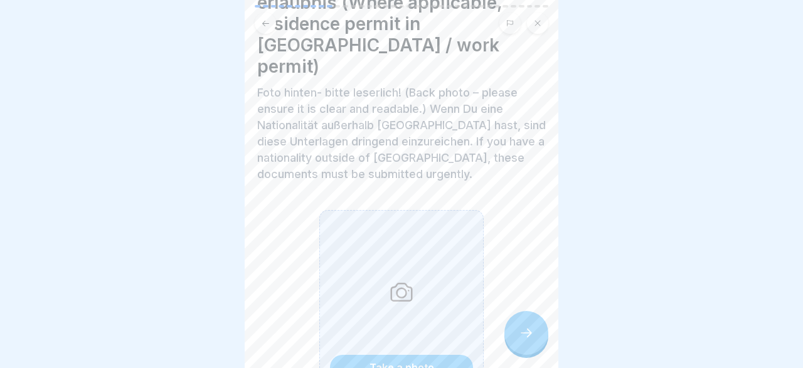
scroll to position [145, 0]
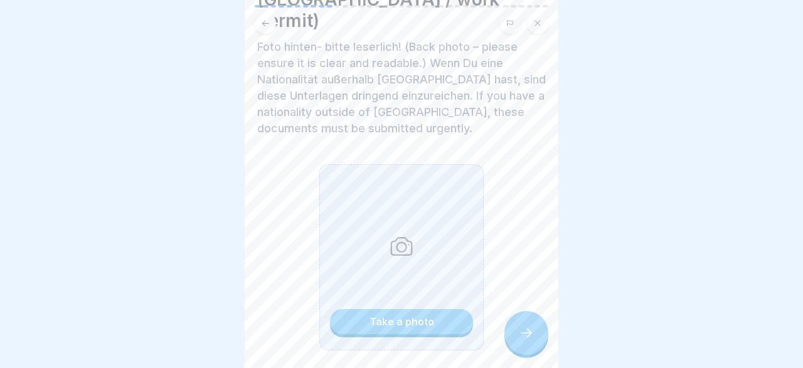
click at [383, 316] on div "Take a photo" at bounding box center [401, 321] width 65 height 11
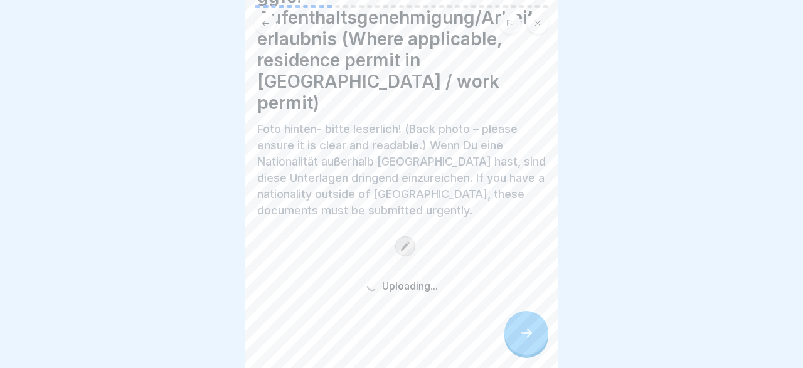
scroll to position [20, 0]
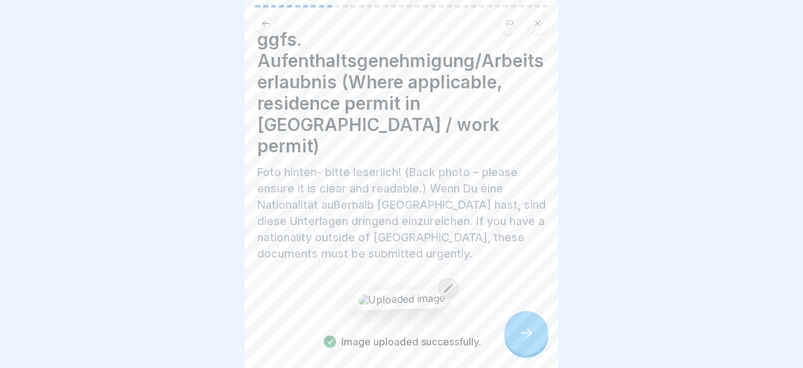
click at [265, 22] on icon at bounding box center [265, 23] width 9 height 9
click at [443, 283] on icon at bounding box center [448, 288] width 10 height 10
click at [537, 337] on div at bounding box center [526, 333] width 44 height 44
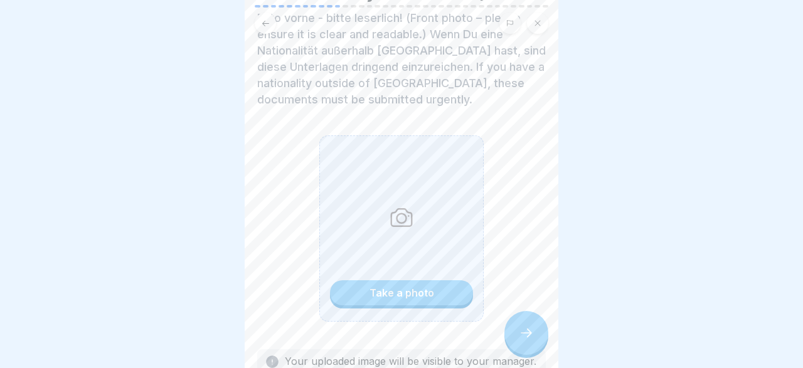
scroll to position [145, 0]
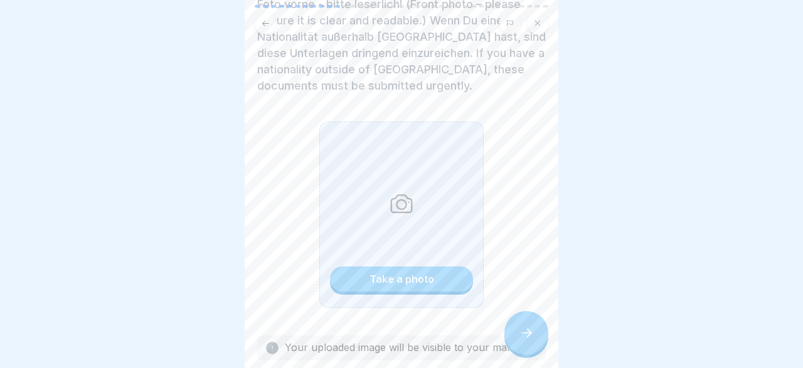
click at [406, 269] on button "Take a photo" at bounding box center [401, 279] width 143 height 25
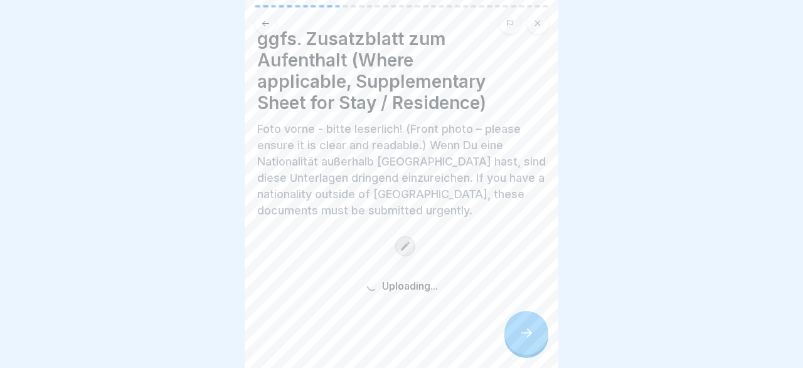
scroll to position [20, 0]
click at [410, 245] on icon at bounding box center [405, 247] width 10 height 10
click at [410, 248] on icon at bounding box center [405, 247] width 9 height 9
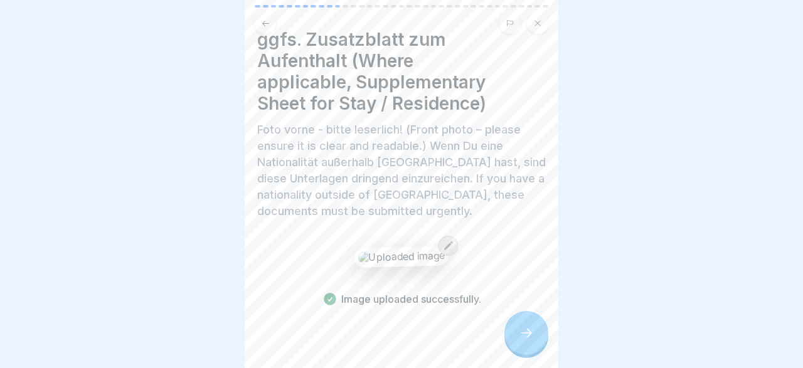
click at [526, 325] on div at bounding box center [526, 333] width 44 height 44
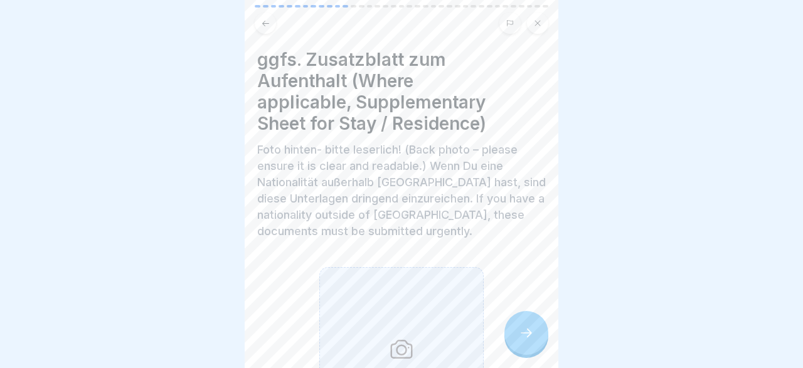
scroll to position [213, 0]
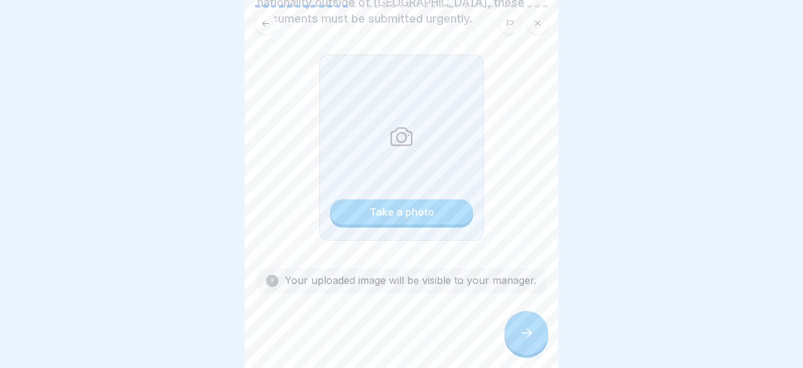
click at [402, 213] on div "Take a photo" at bounding box center [401, 211] width 65 height 11
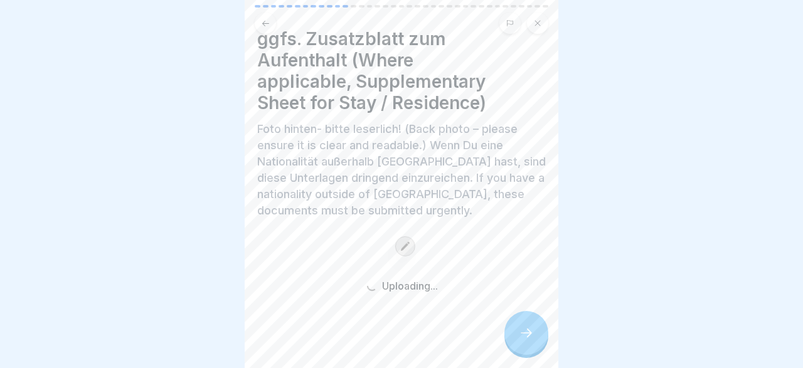
scroll to position [20, 0]
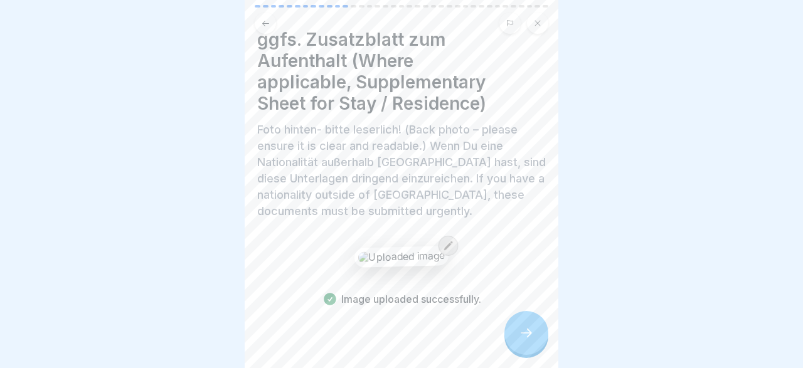
click at [265, 23] on icon at bounding box center [265, 23] width 7 height 6
click at [423, 258] on img at bounding box center [401, 257] width 87 height 14
click at [443, 245] on icon at bounding box center [448, 246] width 10 height 10
click at [531, 330] on icon at bounding box center [526, 332] width 15 height 15
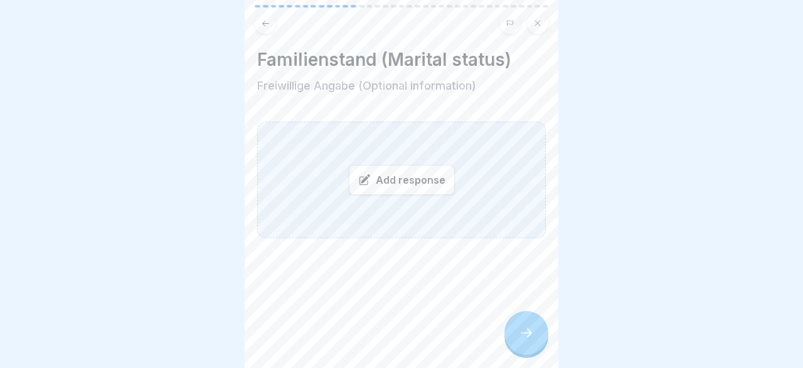
click at [400, 181] on div "Add response" at bounding box center [402, 180] width 106 height 30
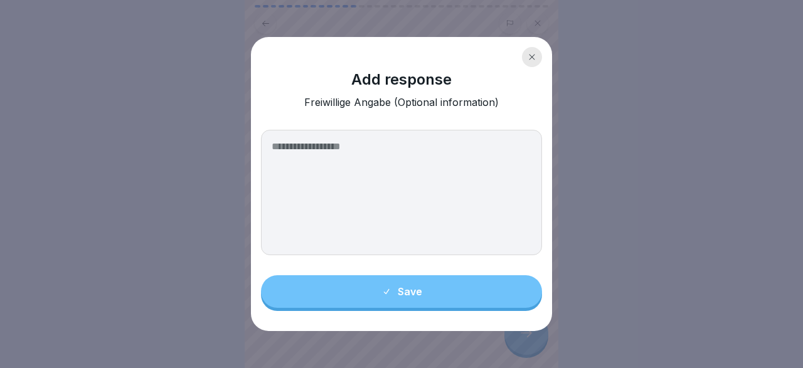
click at [344, 142] on textarea at bounding box center [401, 192] width 281 height 125
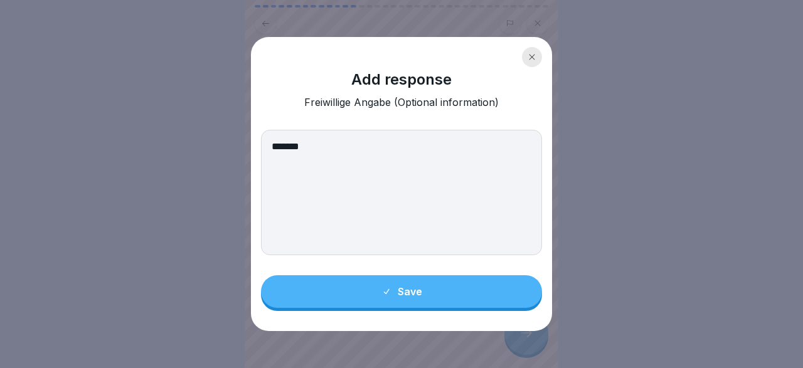
type textarea "*******"
click at [379, 289] on button "Save" at bounding box center [401, 291] width 281 height 33
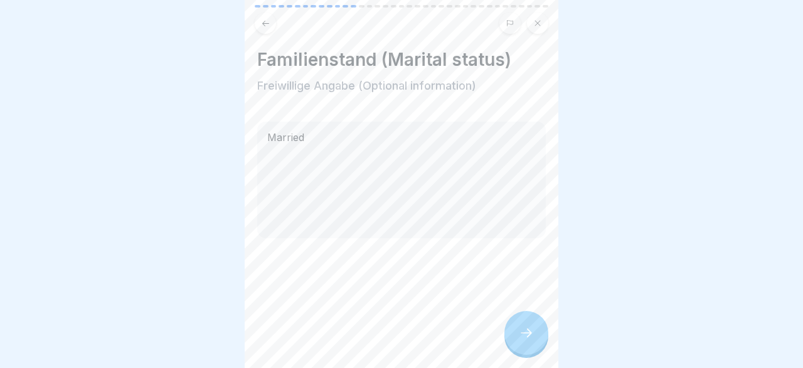
click at [521, 334] on icon at bounding box center [526, 332] width 15 height 15
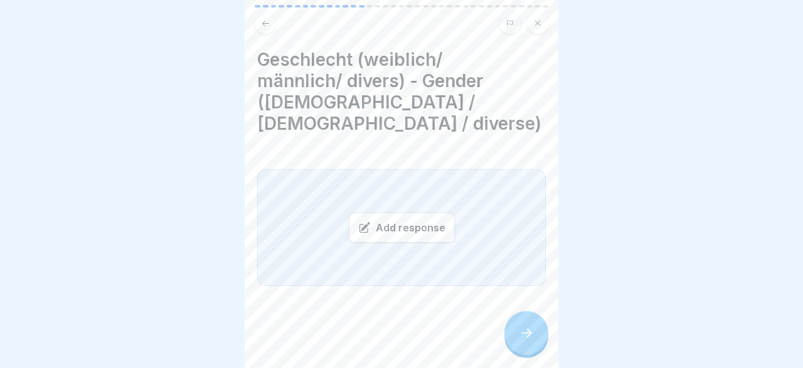
click at [410, 213] on div "Add response" at bounding box center [402, 228] width 106 height 30
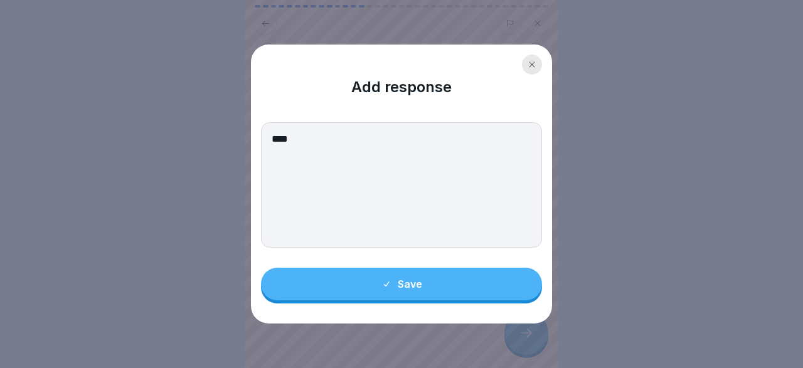
type textarea "****"
click at [422, 284] on button "Save" at bounding box center [401, 284] width 281 height 33
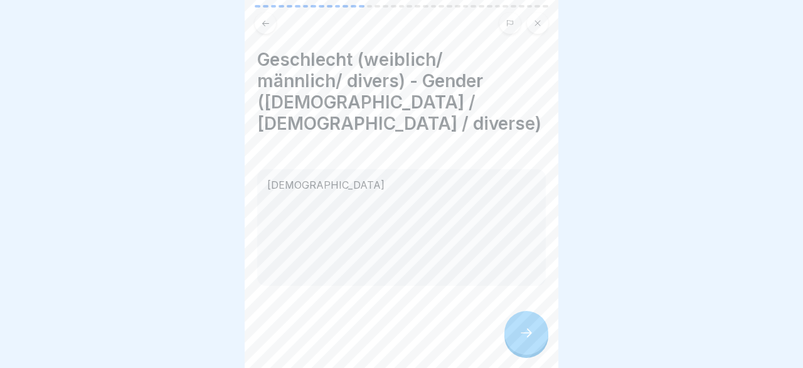
click at [536, 330] on div at bounding box center [526, 333] width 44 height 44
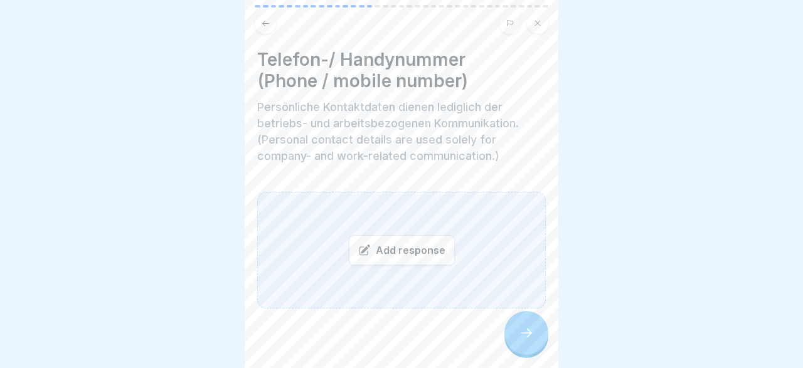
click at [399, 249] on div "Add response" at bounding box center [402, 250] width 106 height 30
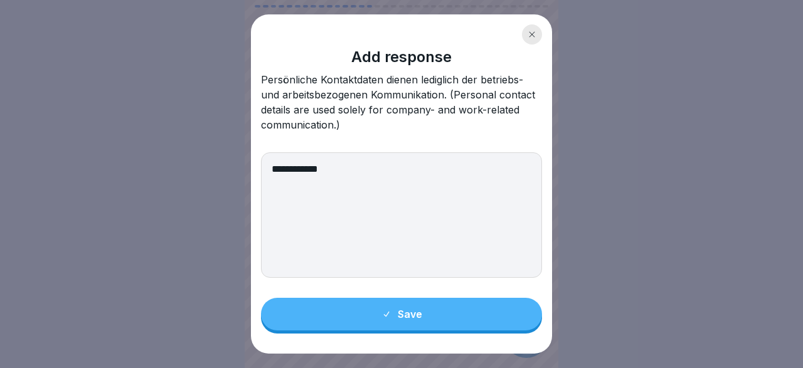
type textarea "**********"
click at [453, 320] on button "Save" at bounding box center [401, 314] width 281 height 33
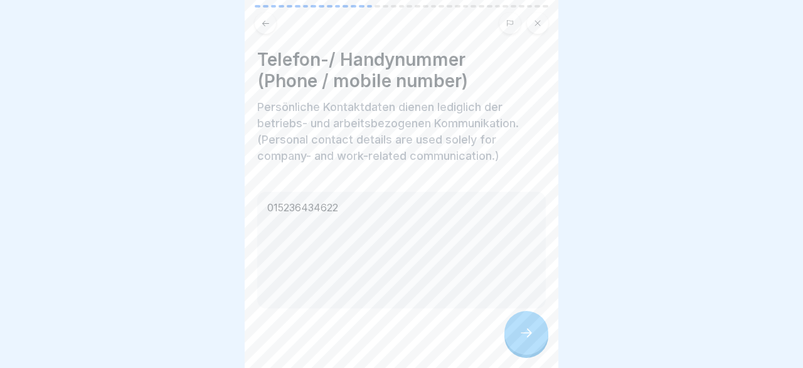
click at [527, 334] on icon at bounding box center [526, 332] width 15 height 15
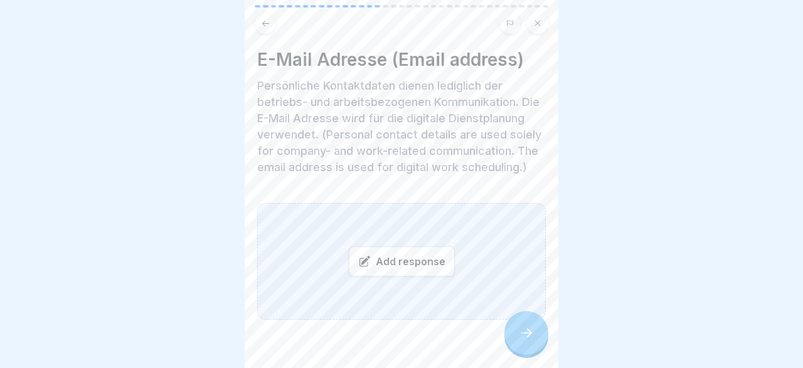
click at [384, 262] on div "Add response" at bounding box center [402, 261] width 106 height 30
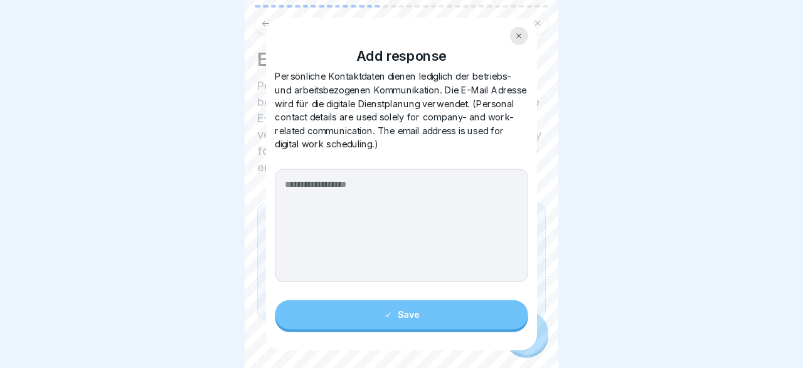
scroll to position [0, 0]
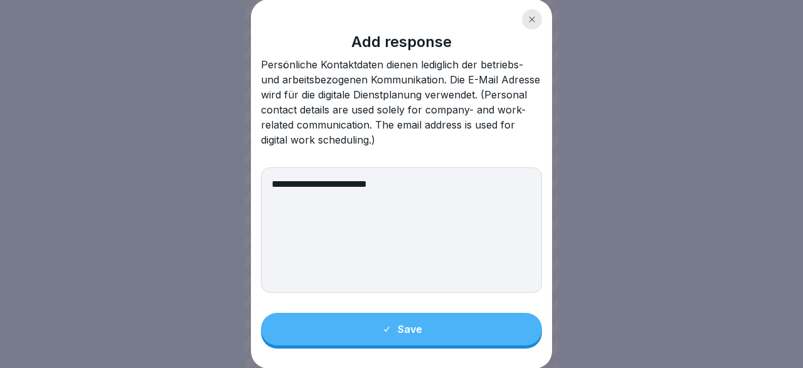
type textarea "**********"
click at [396, 333] on div "Save" at bounding box center [401, 329] width 41 height 11
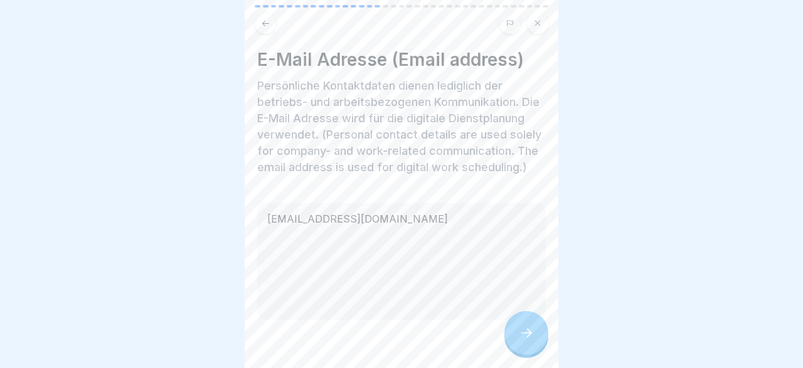
scroll to position [20, 0]
click at [526, 331] on icon at bounding box center [526, 332] width 15 height 15
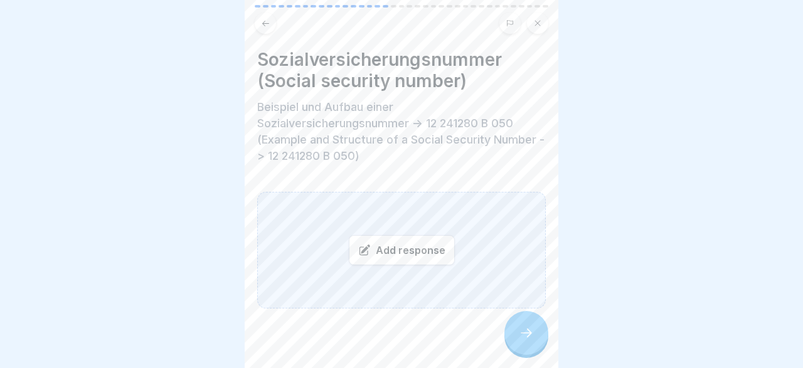
click at [402, 252] on div "Add response" at bounding box center [402, 250] width 106 height 30
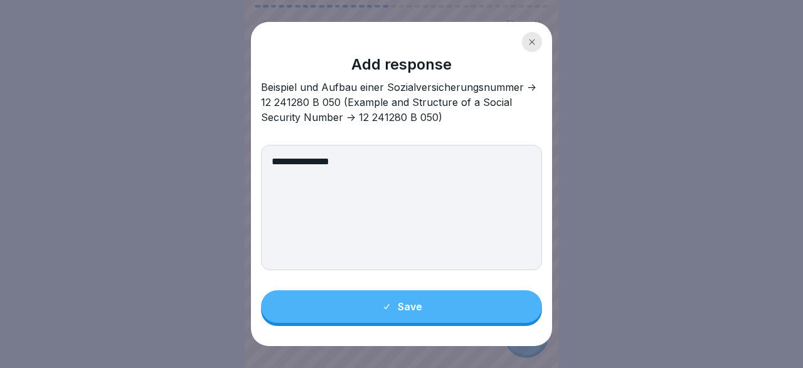
type textarea "**********"
click at [386, 303] on div "Save" at bounding box center [401, 306] width 41 height 11
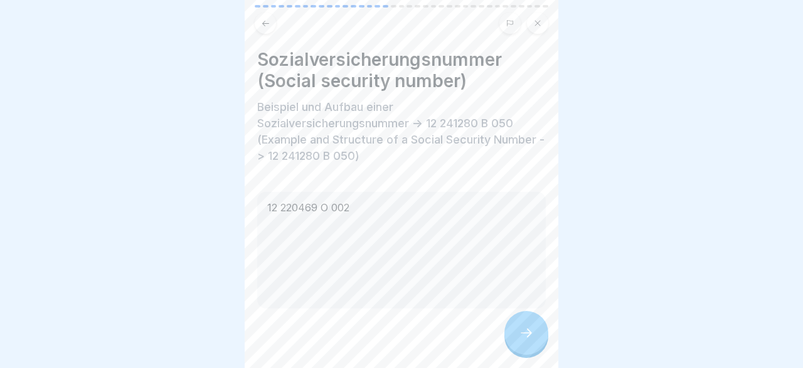
click at [535, 332] on div at bounding box center [526, 333] width 44 height 44
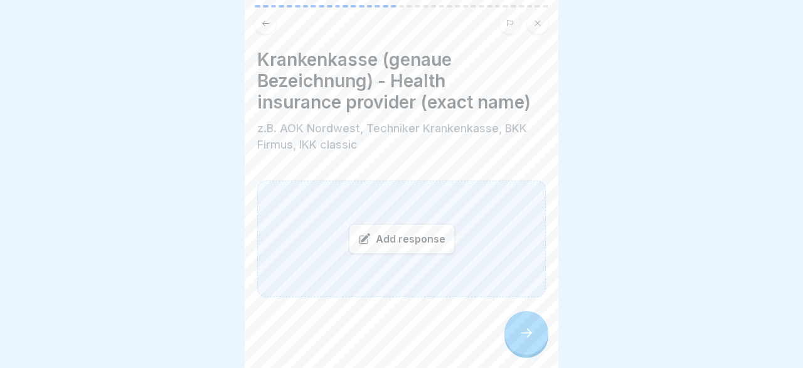
click at [415, 243] on div "Add response" at bounding box center [402, 239] width 106 height 30
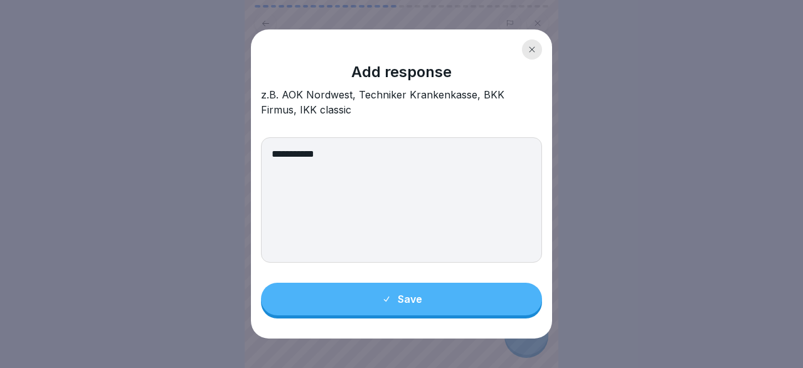
type textarea "**********"
click at [412, 297] on div "Save" at bounding box center [401, 299] width 41 height 11
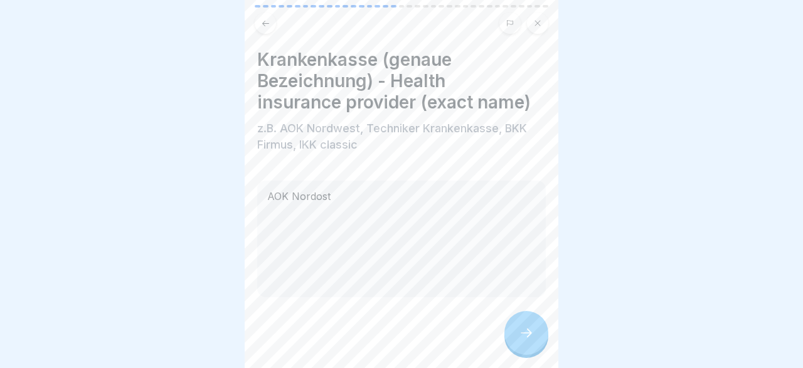
click at [518, 323] on div at bounding box center [526, 333] width 44 height 44
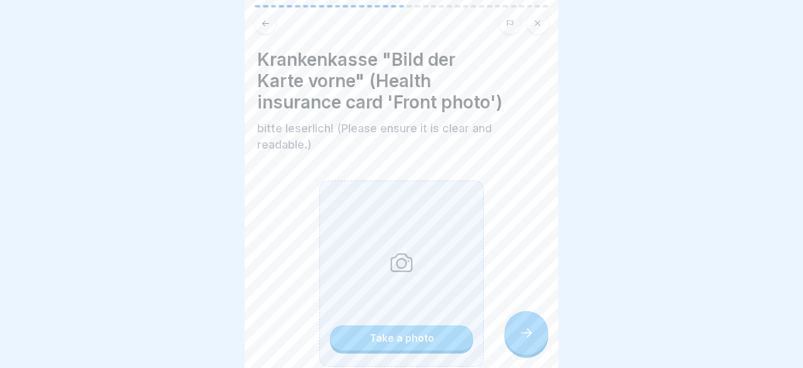
click at [411, 338] on div "Take a photo" at bounding box center [401, 337] width 65 height 11
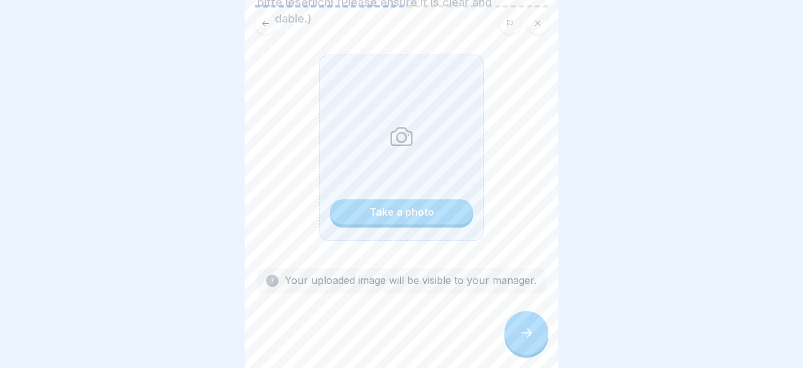
scroll to position [0, 0]
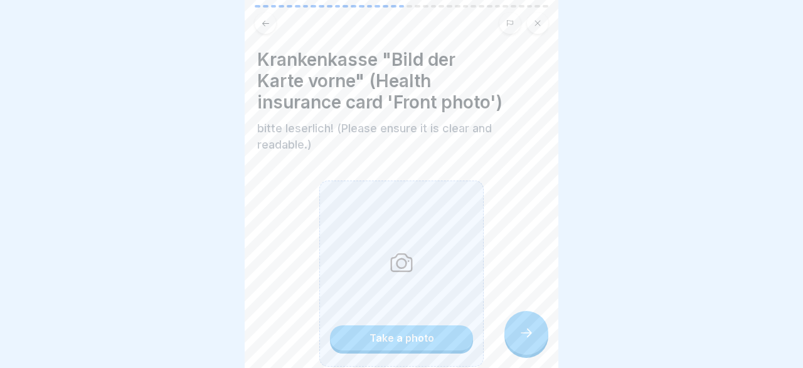
click at [407, 252] on icon at bounding box center [401, 262] width 25 height 25
click at [390, 341] on div "Take a photo" at bounding box center [401, 337] width 65 height 11
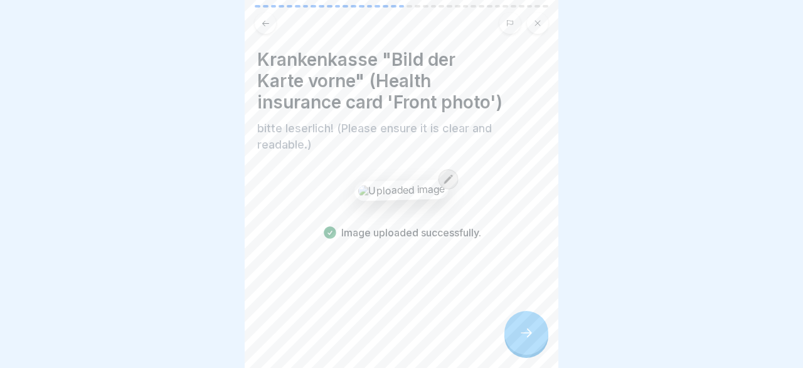
click at [526, 325] on div at bounding box center [526, 333] width 44 height 44
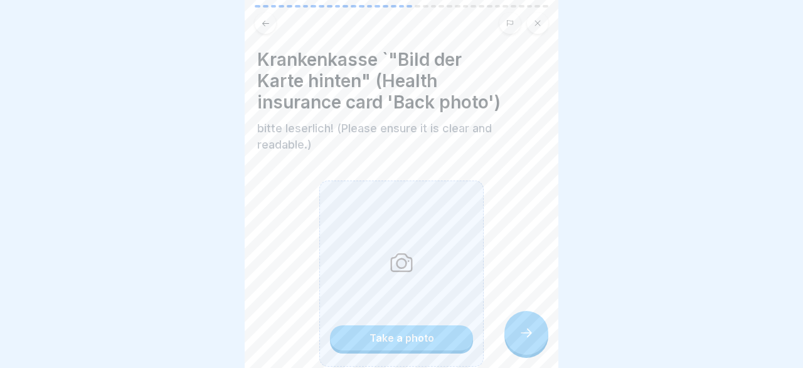
click at [421, 341] on div "Take a photo" at bounding box center [401, 337] width 65 height 11
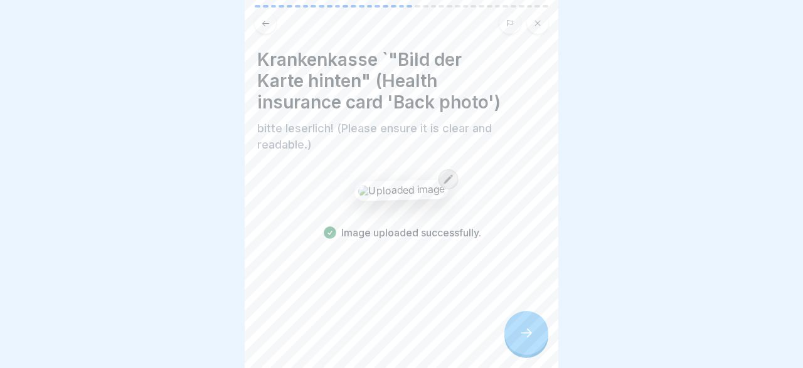
click at [526, 332] on icon at bounding box center [526, 332] width 15 height 15
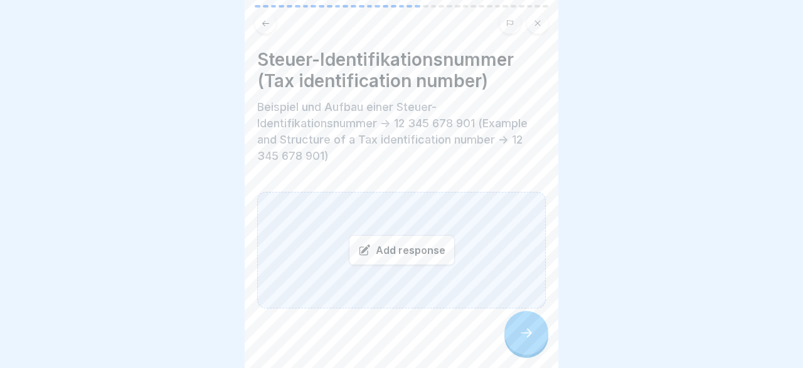
click at [410, 247] on div "Add response" at bounding box center [402, 250] width 106 height 30
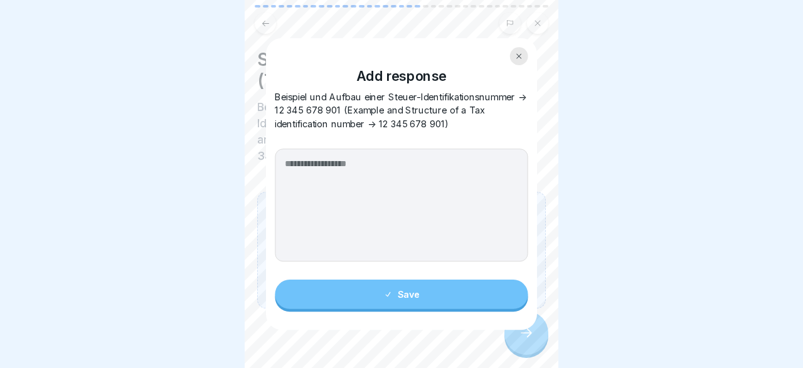
scroll to position [20, 0]
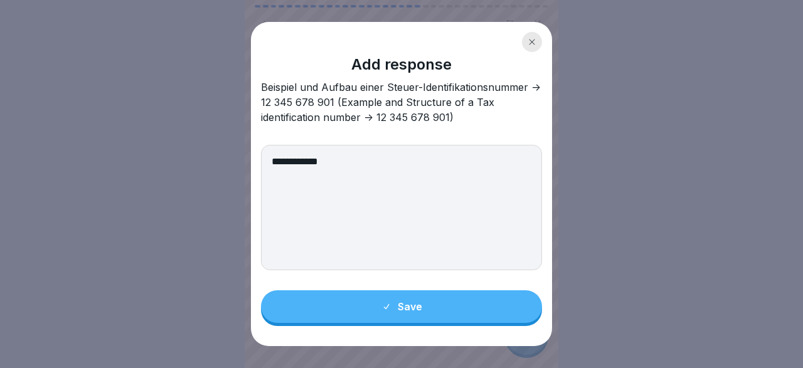
type textarea "**********"
click at [431, 300] on button "Save" at bounding box center [401, 306] width 281 height 33
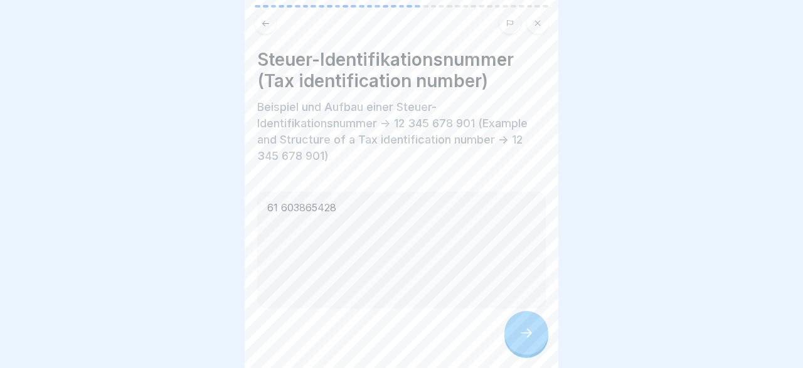
click at [527, 331] on icon at bounding box center [526, 332] width 15 height 15
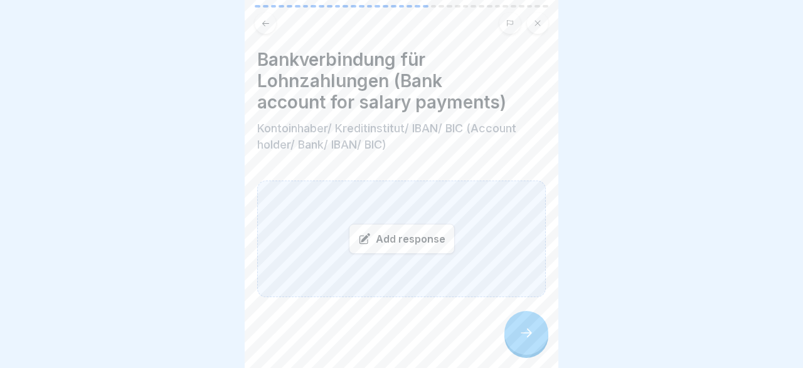
click at [406, 240] on div "Add response" at bounding box center [402, 239] width 106 height 30
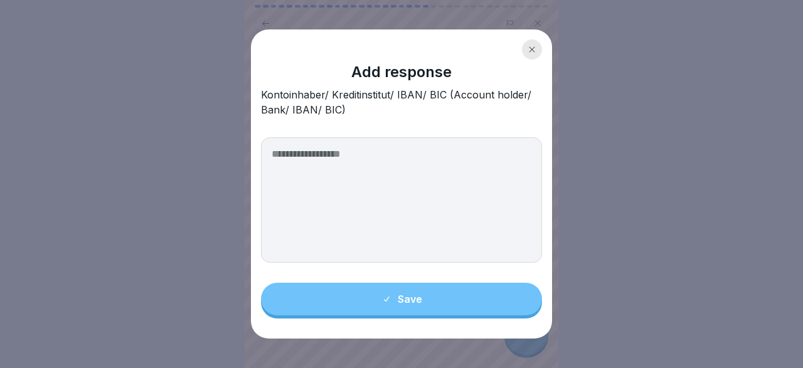
click at [406, 240] on textarea at bounding box center [401, 199] width 281 height 125
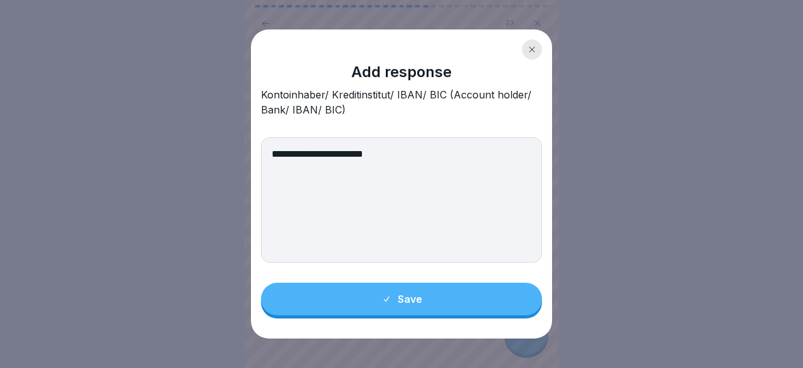
click at [273, 152] on textarea "**********" at bounding box center [401, 199] width 281 height 125
click at [268, 156] on textarea "**********" at bounding box center [401, 199] width 281 height 125
click at [435, 165] on textarea "**********" at bounding box center [401, 199] width 281 height 125
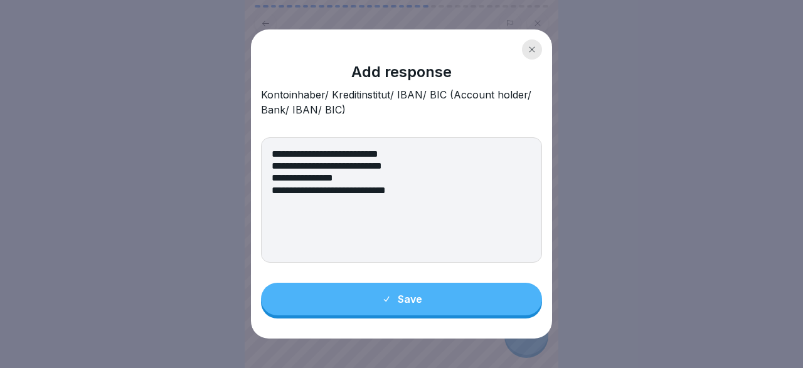
type textarea "**********"
click at [437, 303] on button "Save" at bounding box center [401, 299] width 281 height 33
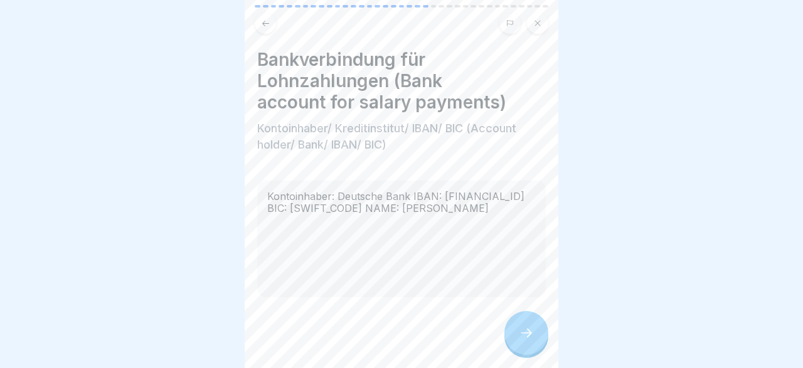
click at [534, 329] on div at bounding box center [526, 333] width 44 height 44
